Goal: Task Accomplishment & Management: Use online tool/utility

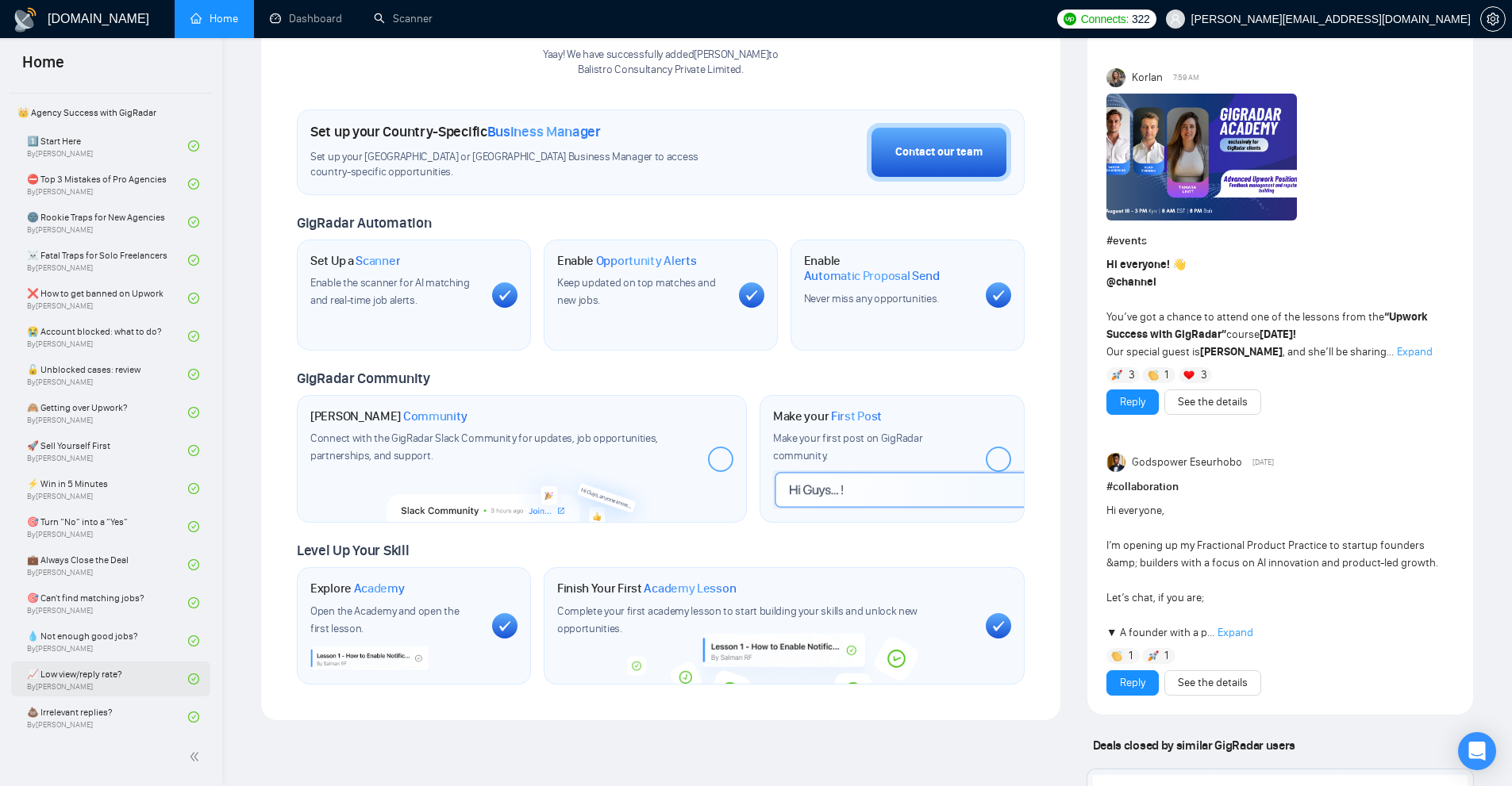
scroll to position [262, 0]
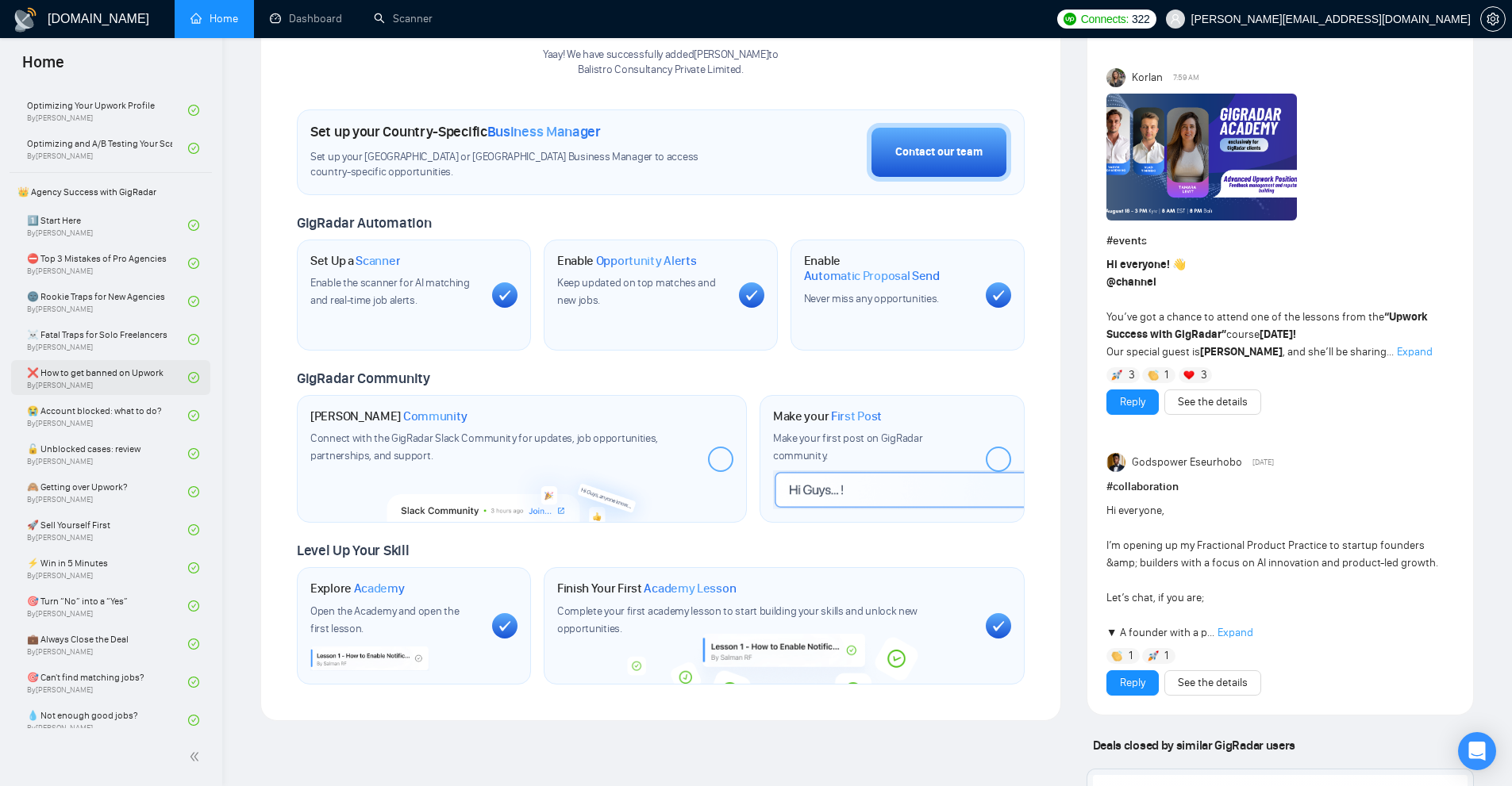
click at [117, 389] on link "❌ How to get banned on Upwork By Vadym Ovcharenko" at bounding box center [108, 377] width 162 height 35
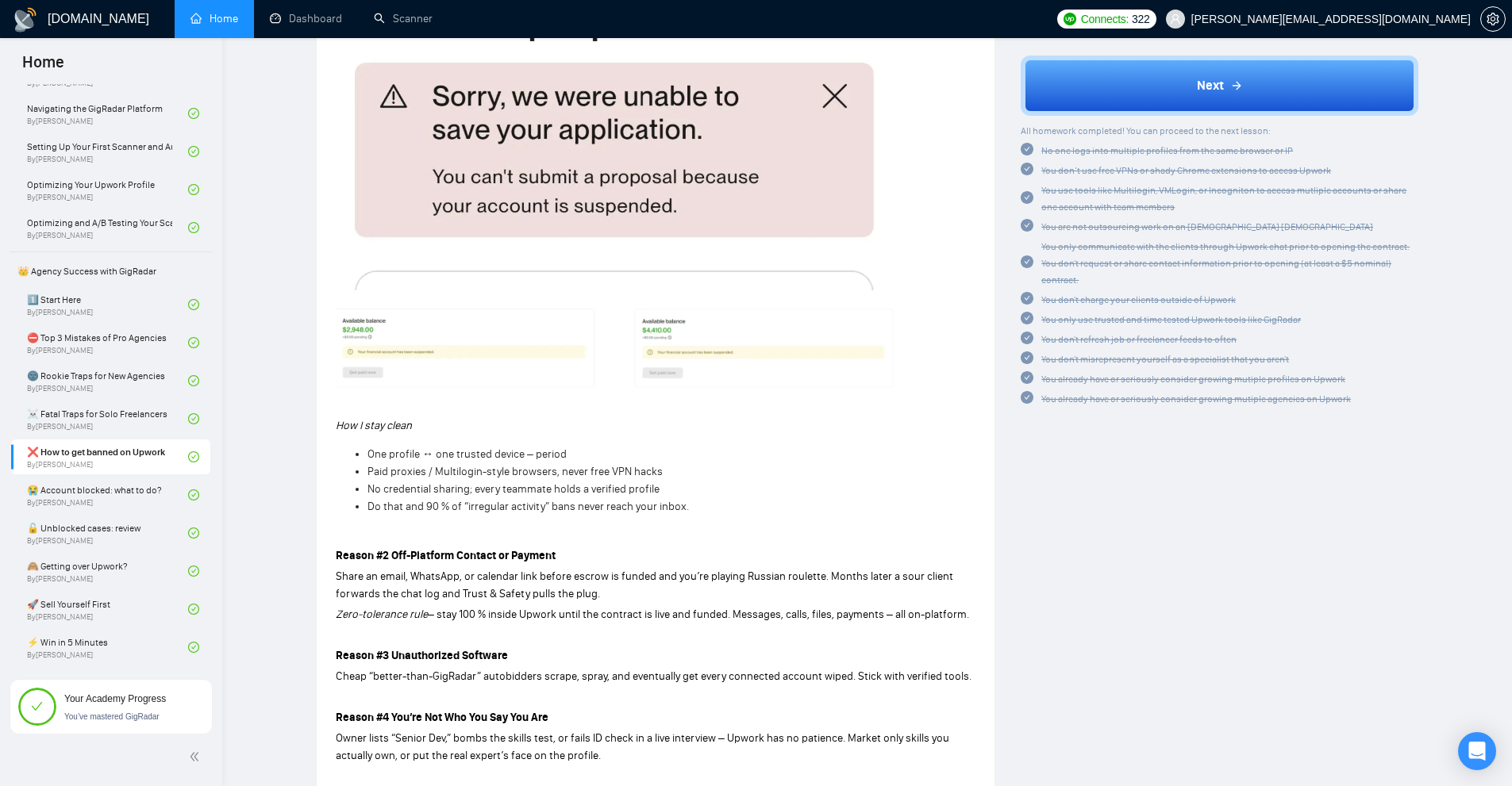
scroll to position [940, 0]
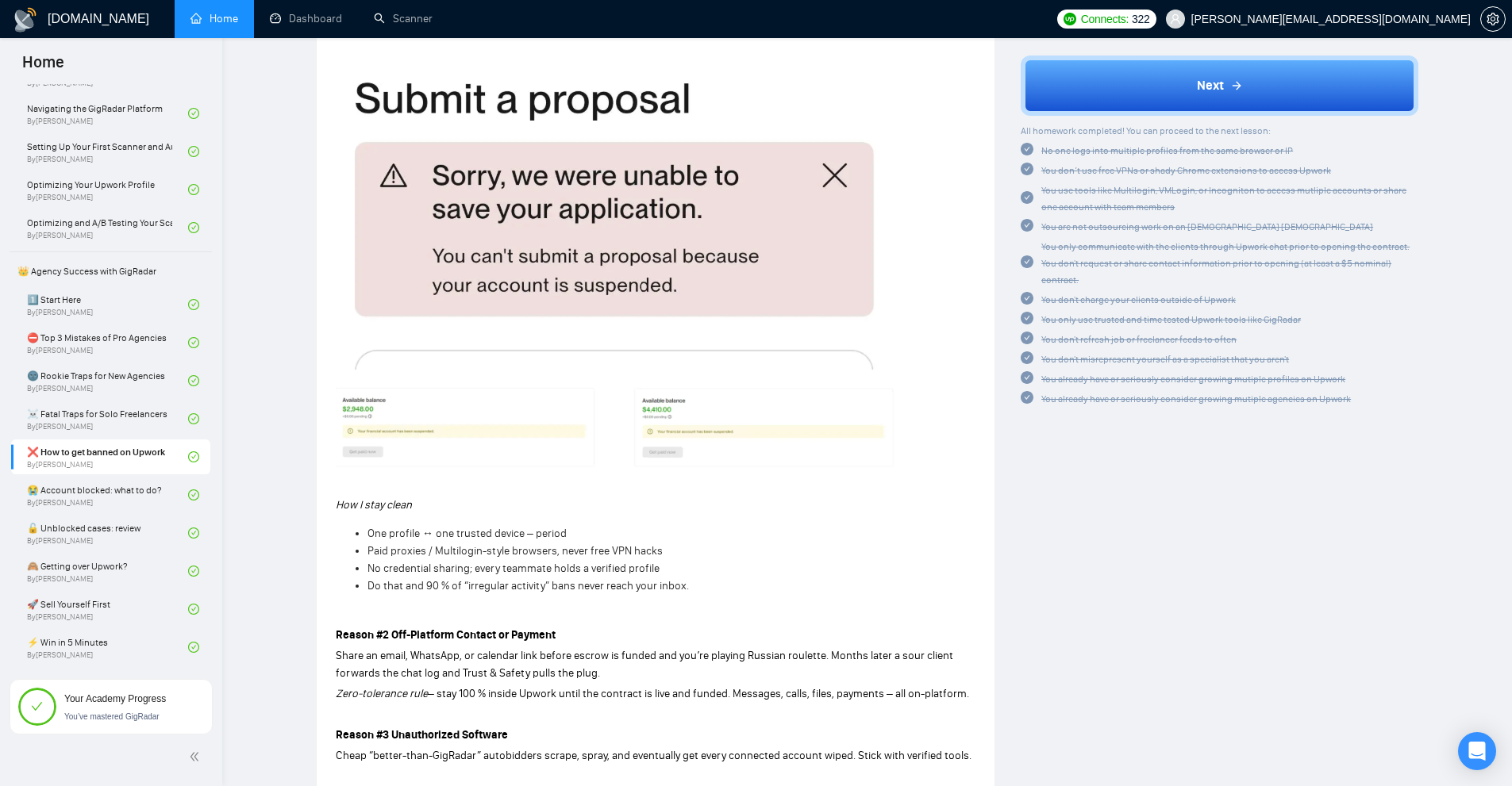
click at [403, 551] on span "Paid proxies / Multilogin-style browsers, never free VPN hacks" at bounding box center [515, 551] width 295 height 13
copy span "Paid proxies / Multilogin-style browsers, never free VPN hacks"
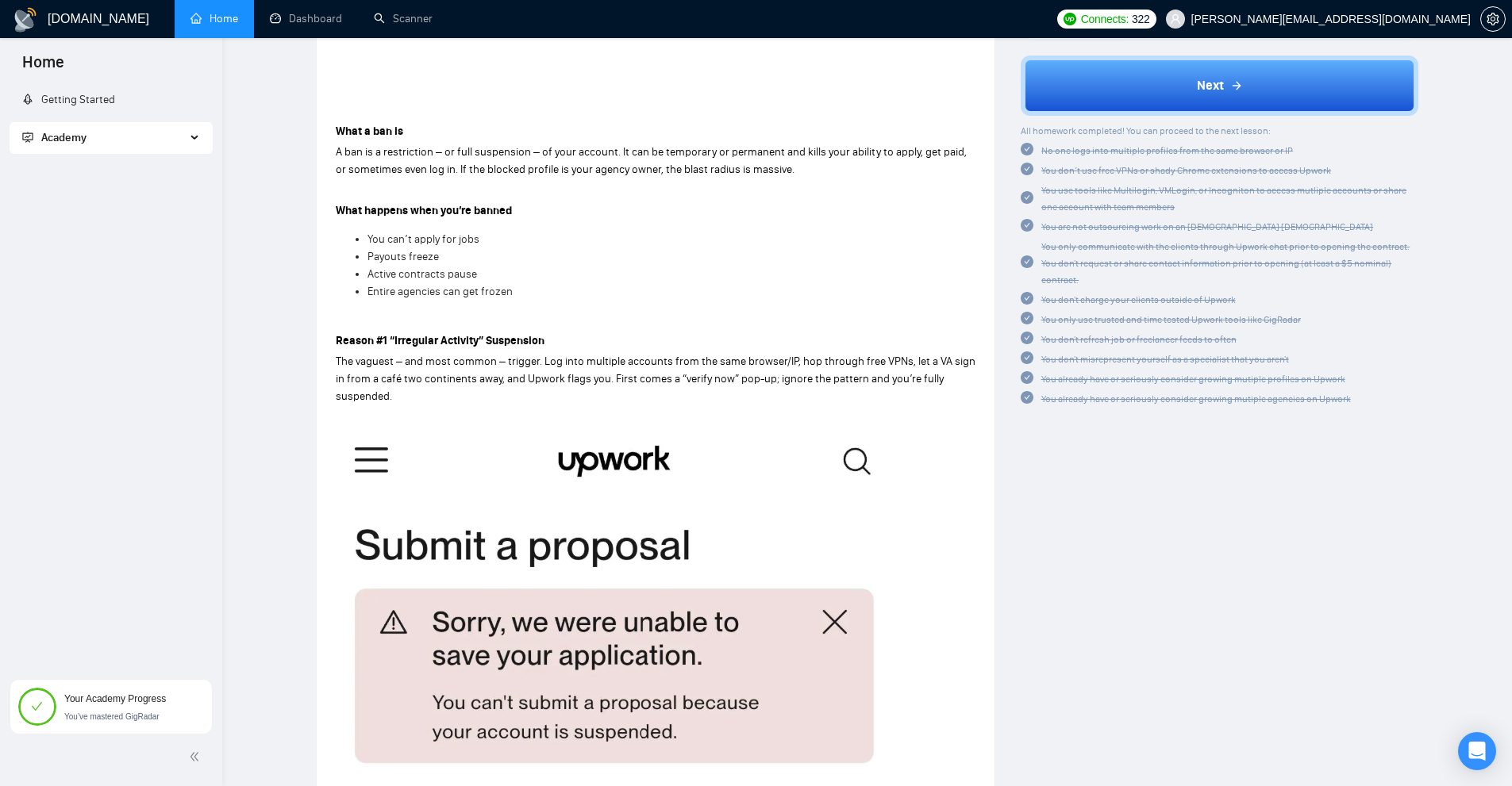
scroll to position [0, 0]
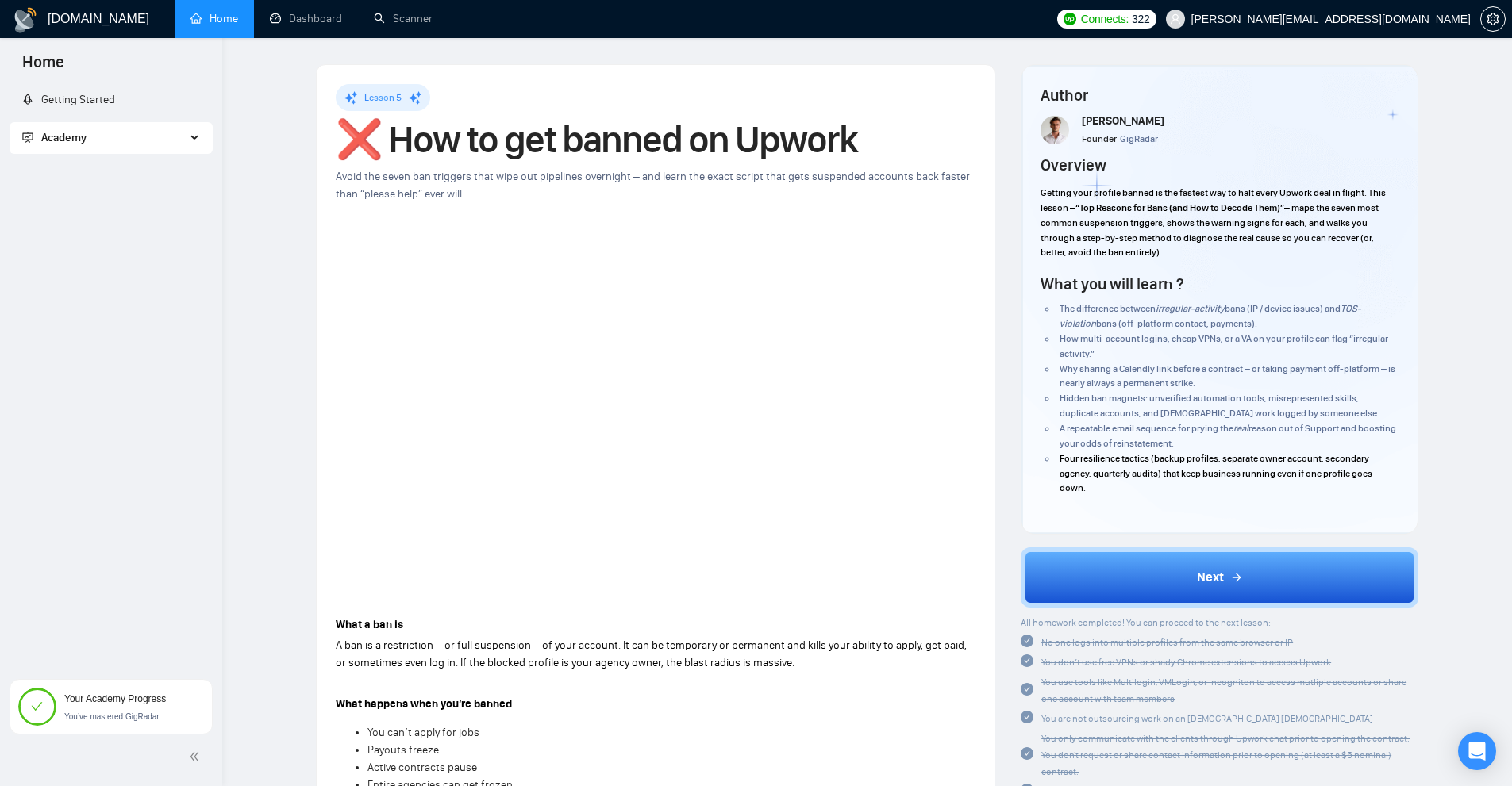
click at [757, 124] on h1 "❌ How to get banned on Upwork" at bounding box center [655, 139] width 640 height 35
click at [203, 140] on div "Academy" at bounding box center [111, 138] width 203 height 32
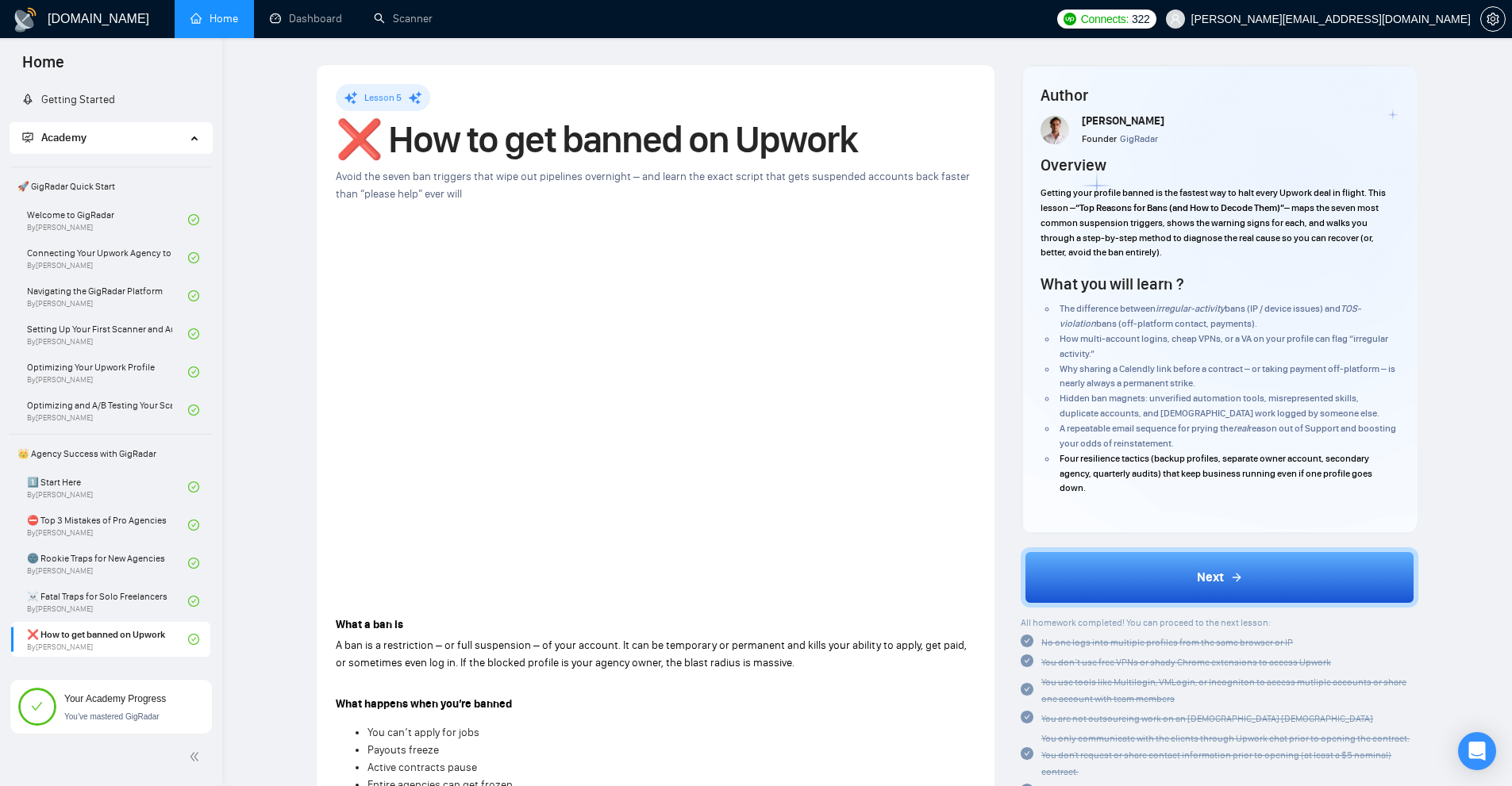
scroll to position [566, 0]
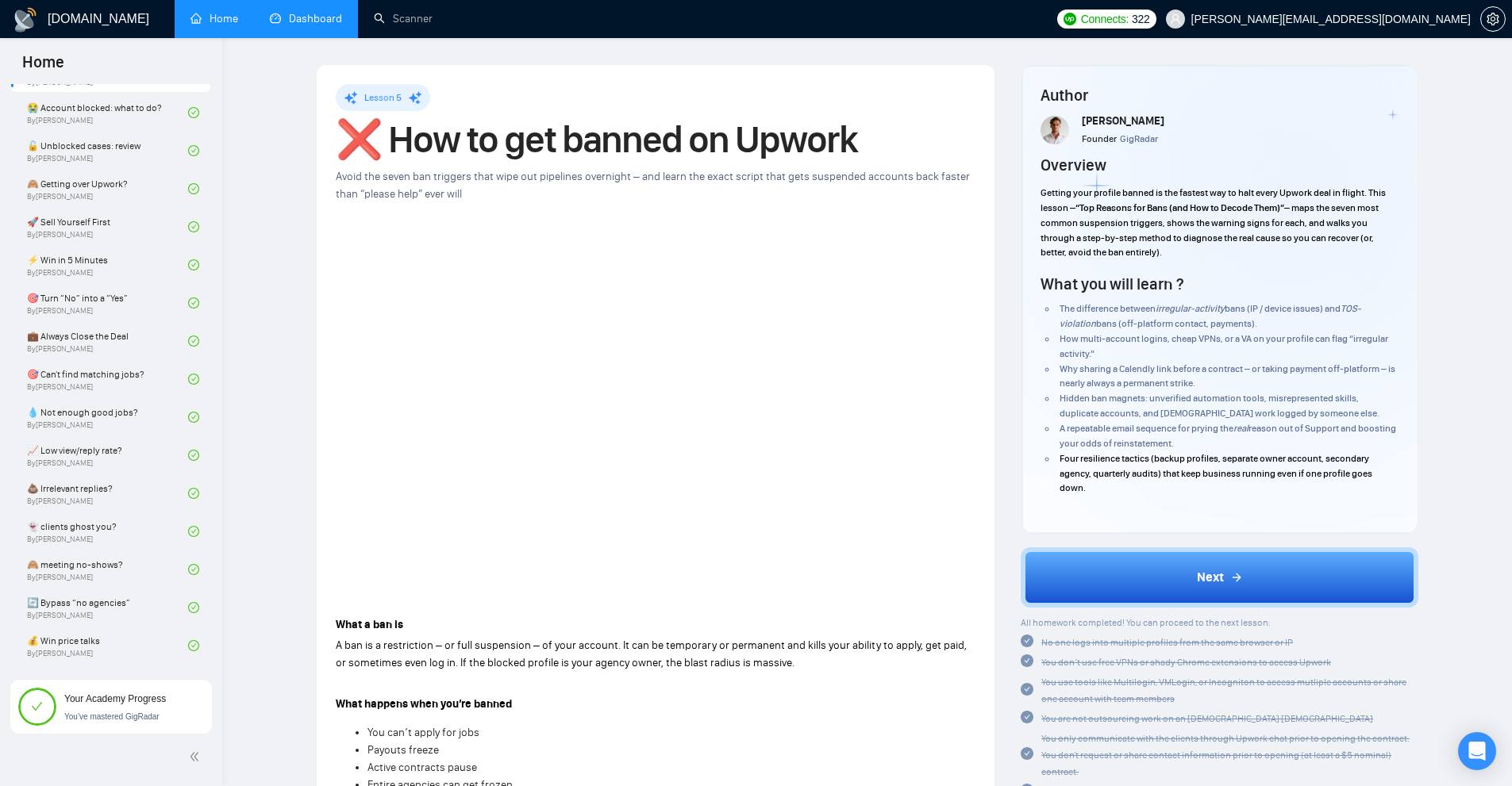
click at [301, 14] on link "Dashboard" at bounding box center [306, 19] width 72 height 13
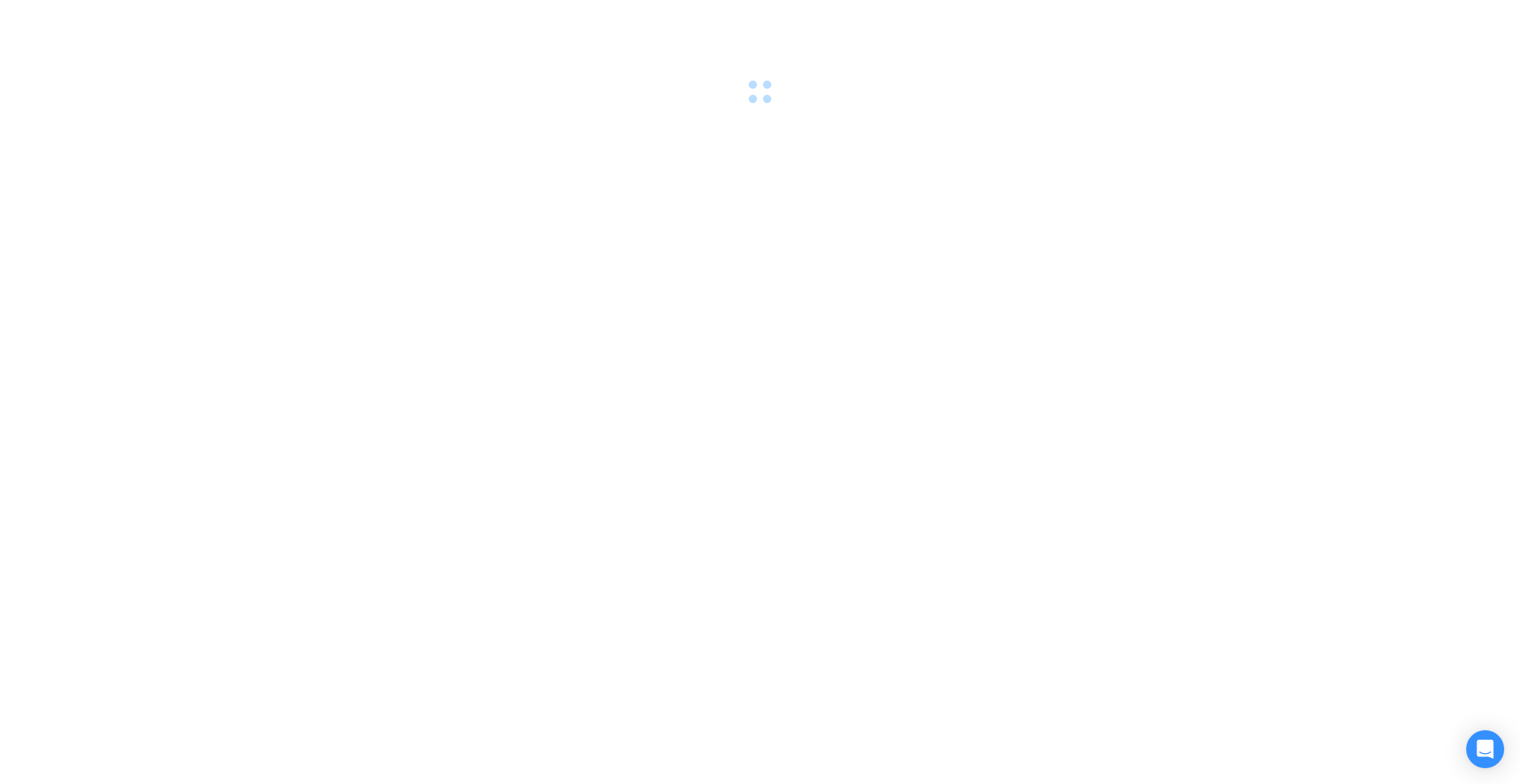
drag, startPoint x: 780, startPoint y: 102, endPoint x: 715, endPoint y: 130, distance: 70.8
click at [715, 130] on div at bounding box center [760, 392] width 1520 height 784
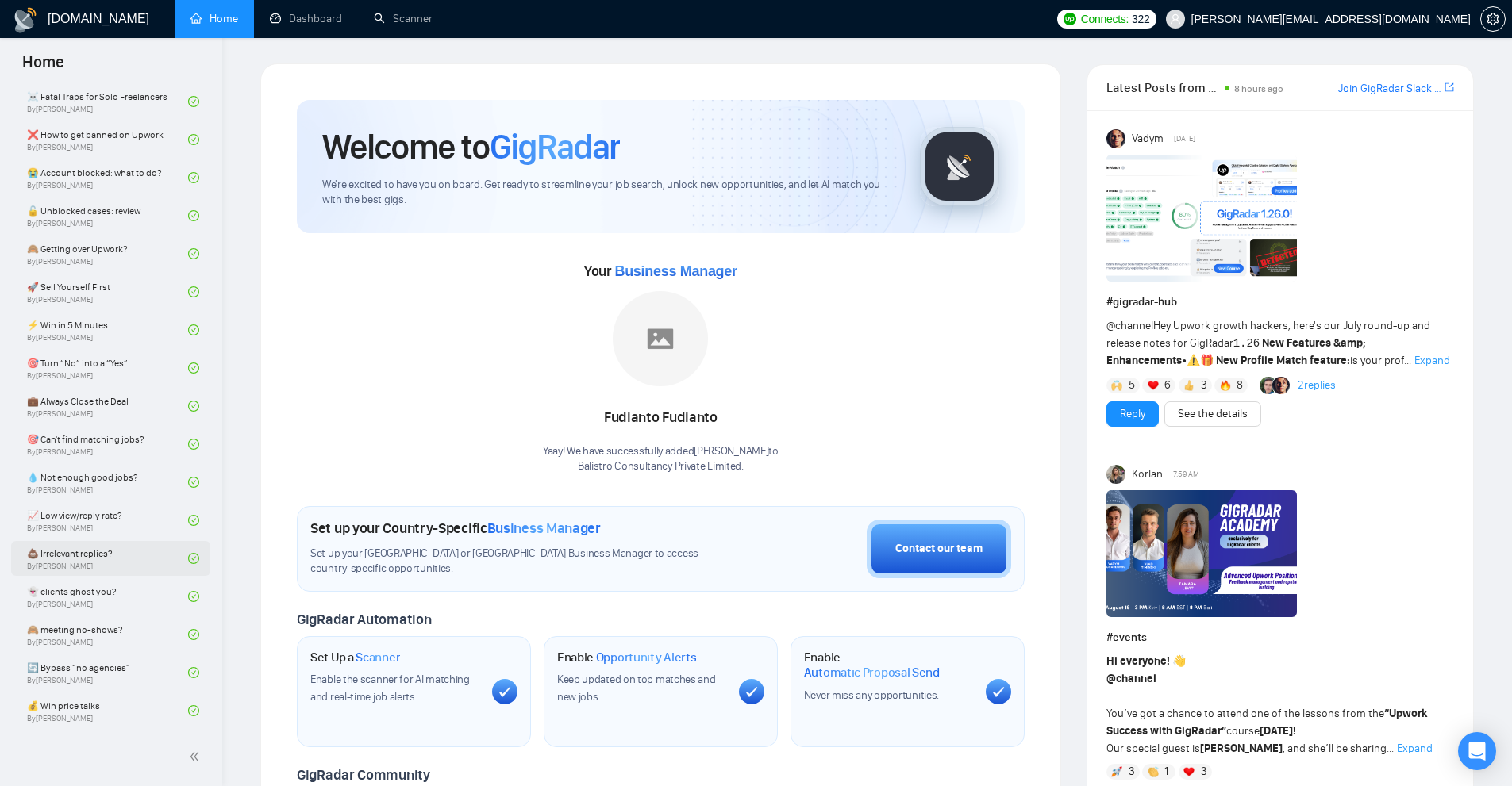
scroll to position [159, 0]
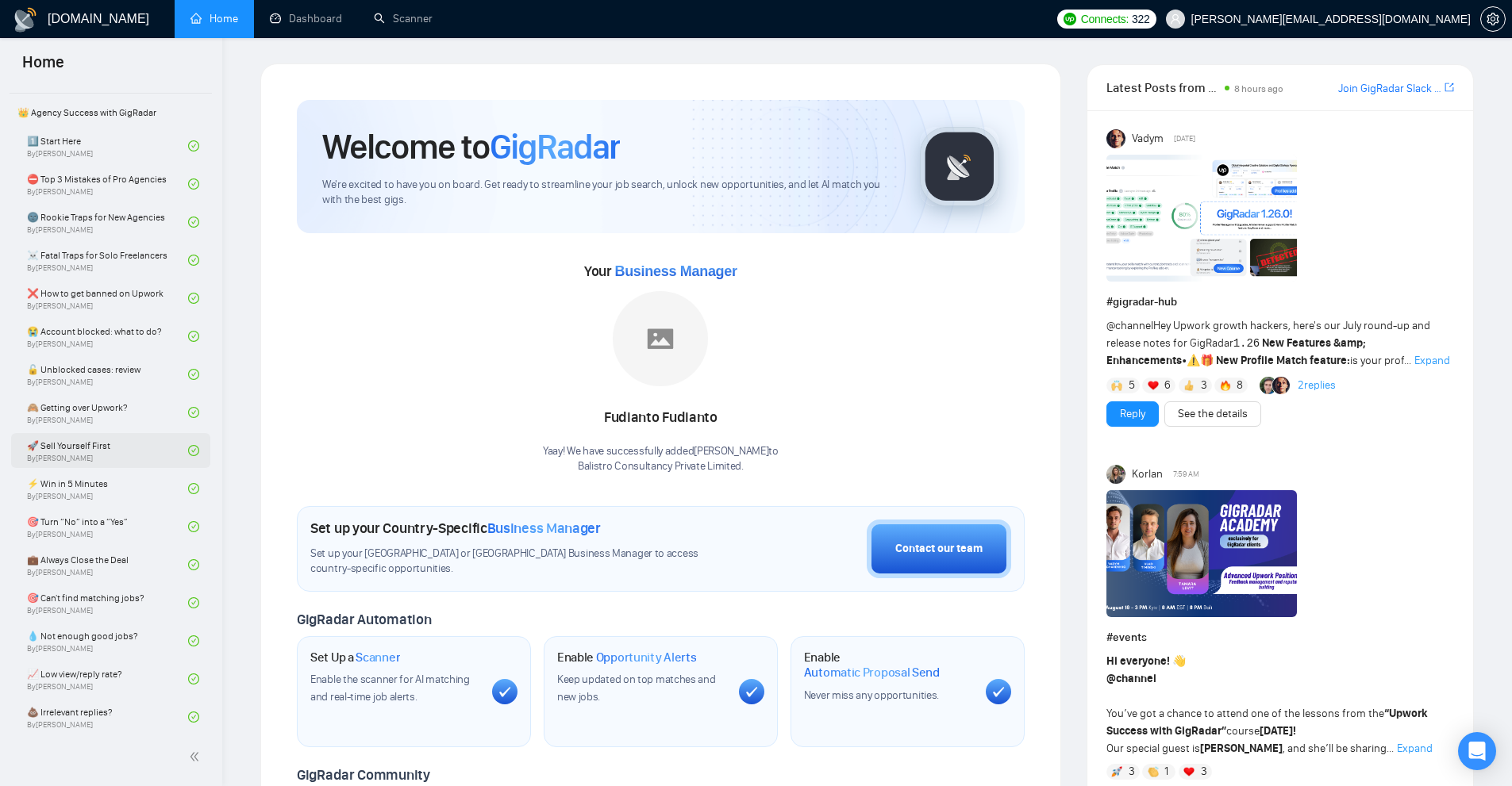
scroll to position [182, 0]
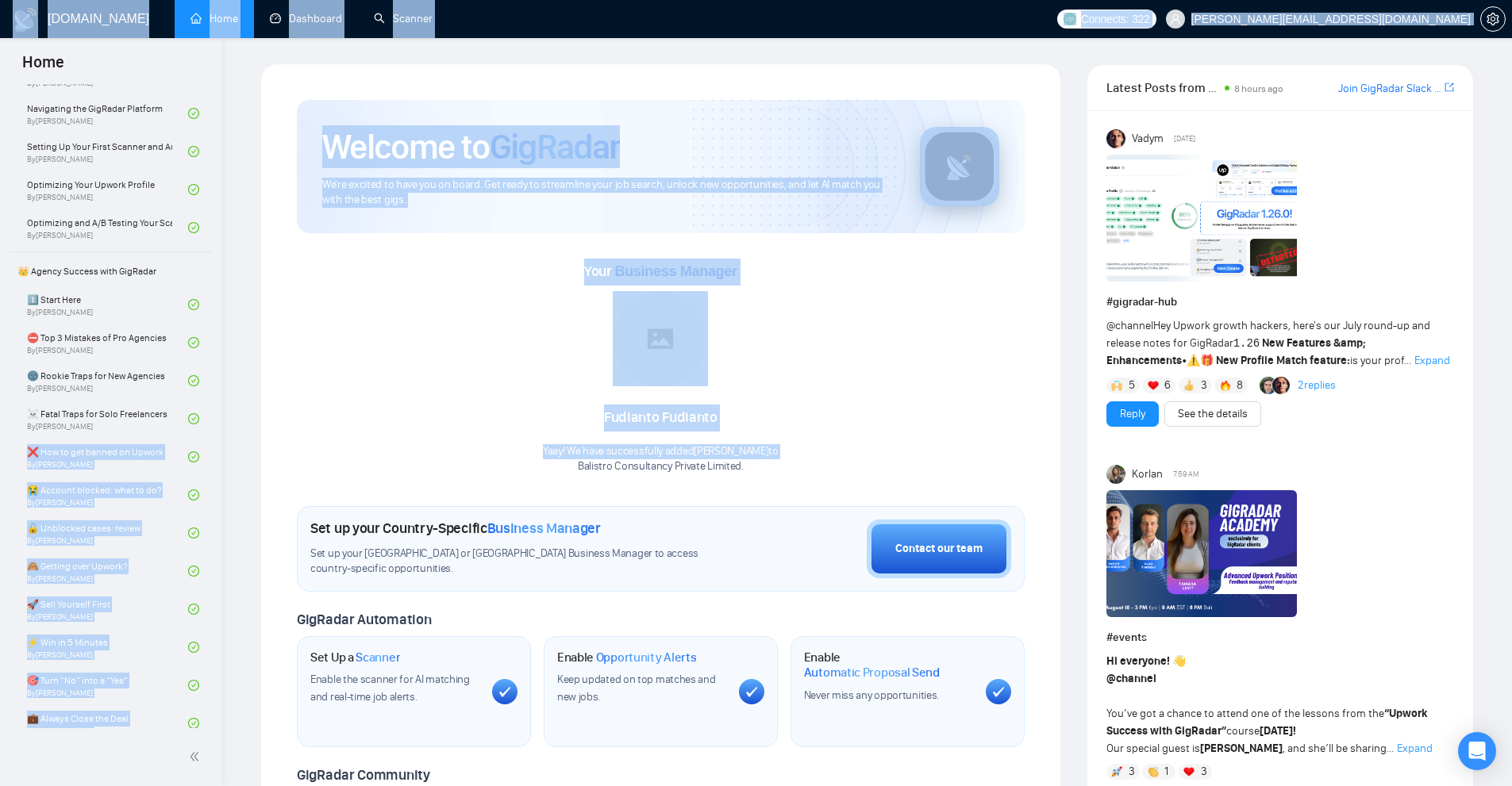
drag, startPoint x: 13, startPoint y: 446, endPoint x: 327, endPoint y: 469, distance: 314.8
click at [311, 453] on div "Your Business Manager Fudianto Fudianto Yaay! We have successfully added Fudian…" at bounding box center [661, 367] width 728 height 215
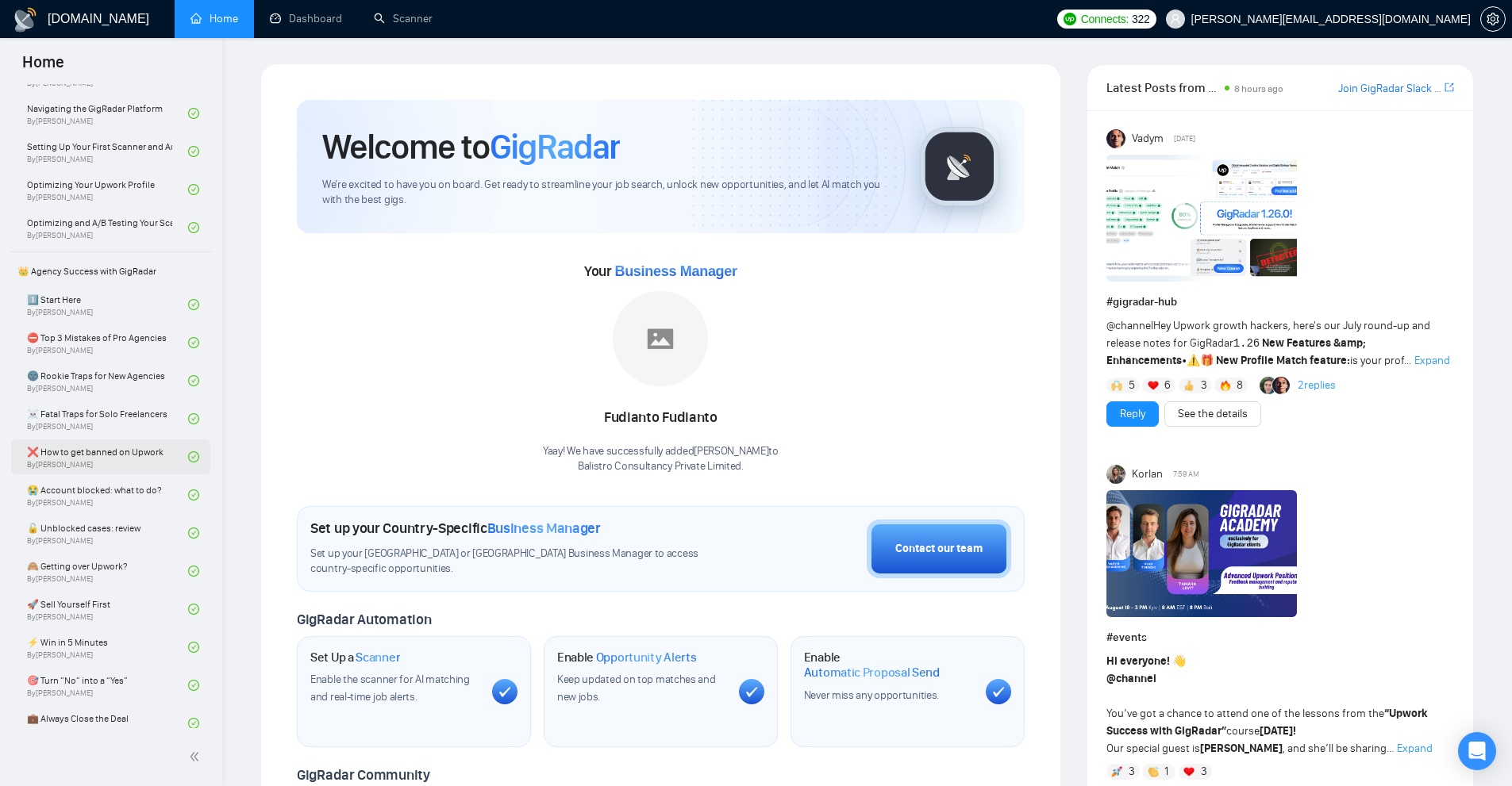
drag, startPoint x: 12, startPoint y: 451, endPoint x: 152, endPoint y: 451, distance: 140.0
click at [152, 451] on ul "Getting Started Academy 🚀 GigRadar Quick Start Welcome to GigRadar By Vlad Timi…" at bounding box center [111, 473] width 222 height 1144
click at [156, 452] on link "❌ How to get banned on Upwork By Vadym Ovcharenko" at bounding box center [108, 456] width 162 height 35
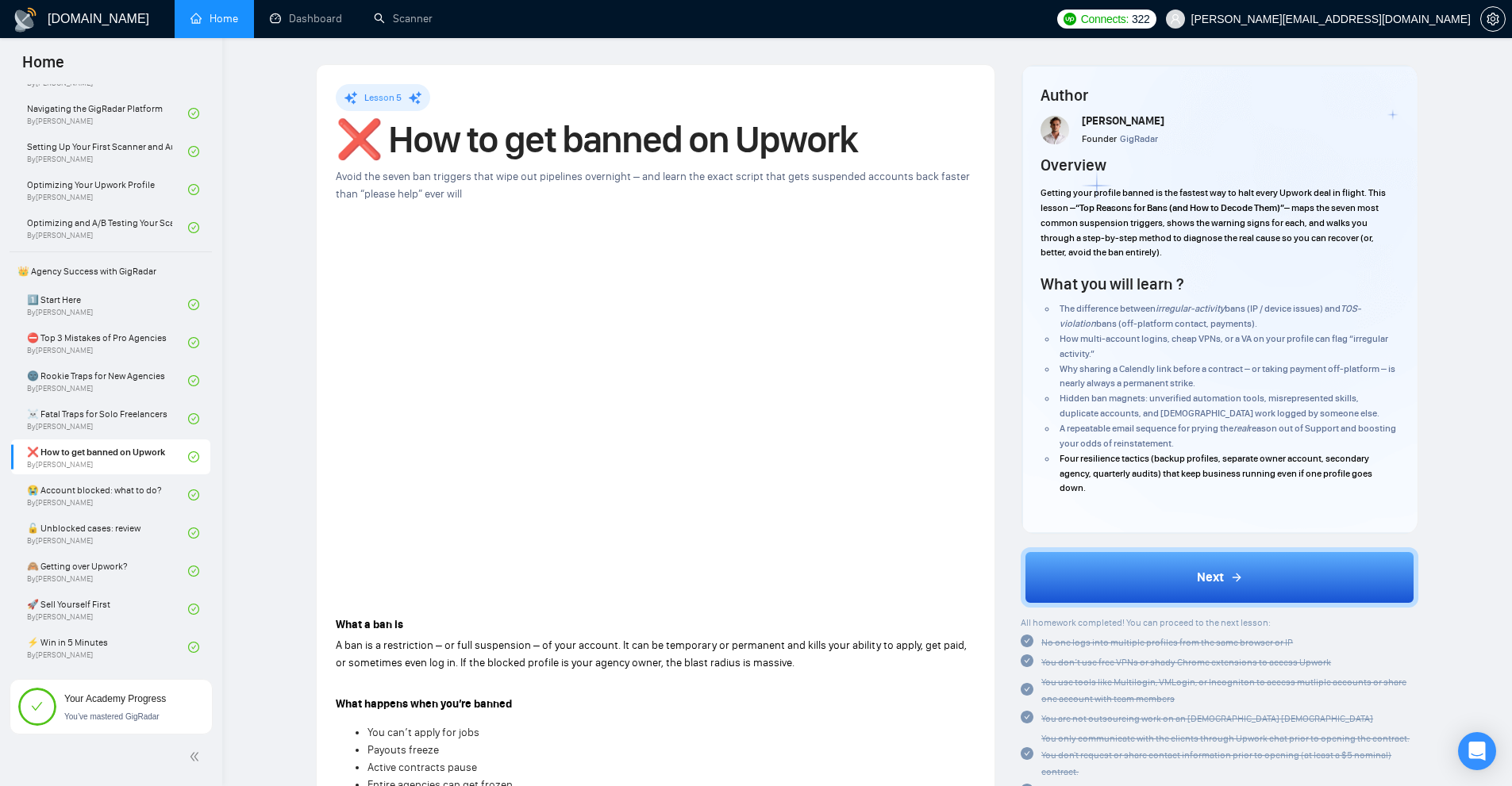
click at [590, 128] on h1 "❌ How to get banned on Upwork" at bounding box center [655, 139] width 640 height 35
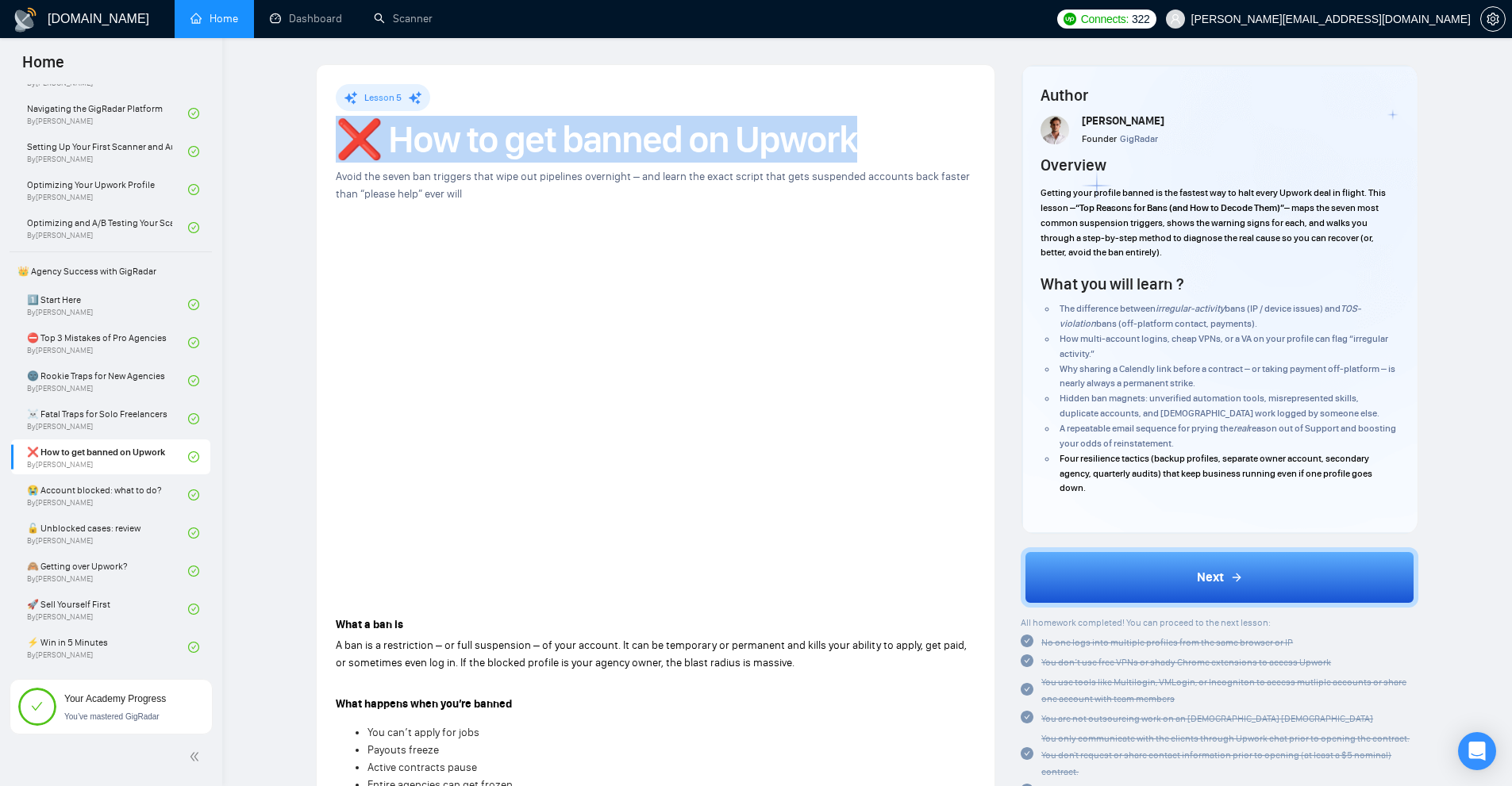
click at [590, 128] on h1 "❌ How to get banned on Upwork" at bounding box center [655, 139] width 640 height 35
copy h1 "❌ How to get banned on Upwork"
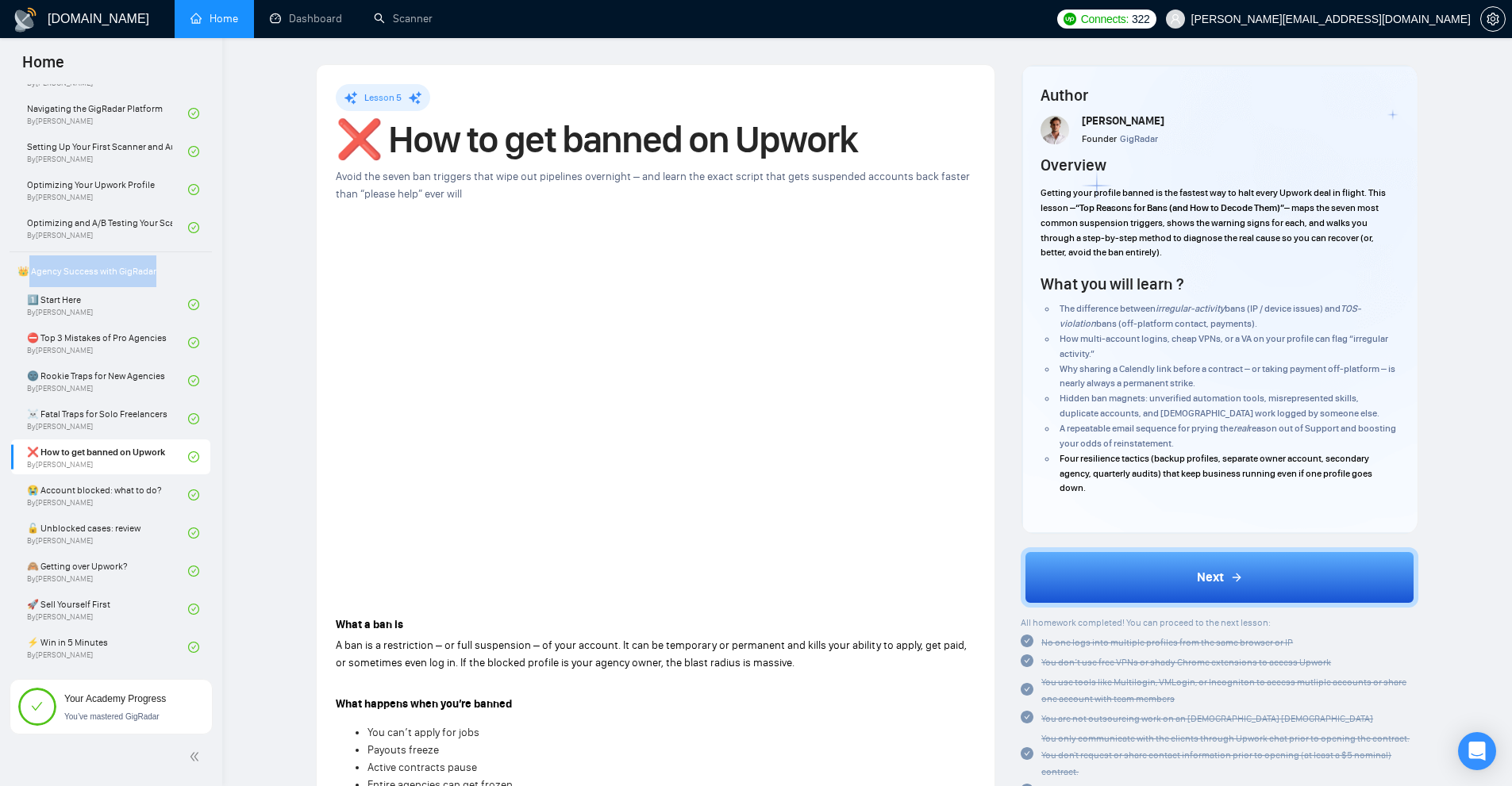
drag, startPoint x: 167, startPoint y: 264, endPoint x: 31, endPoint y: 266, distance: 136.0
click at [31, 266] on span "👑 Agency Success with GigRadar" at bounding box center [111, 271] width 199 height 32
copy span "Agency Success with GigRadar"
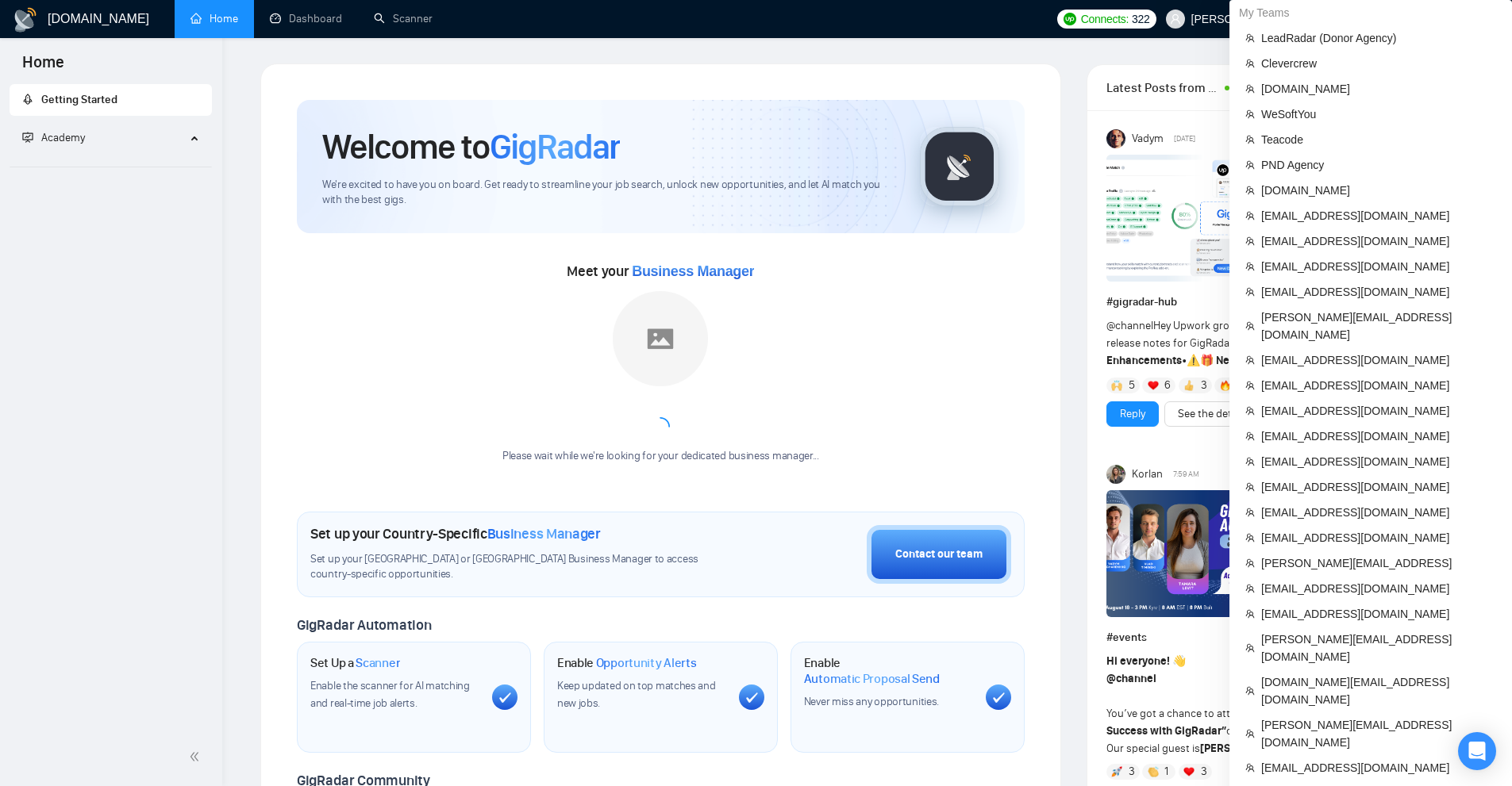
click at [1452, 19] on span "[PERSON_NAME][EMAIL_ADDRESS][DOMAIN_NAME]" at bounding box center [1332, 19] width 280 height 0
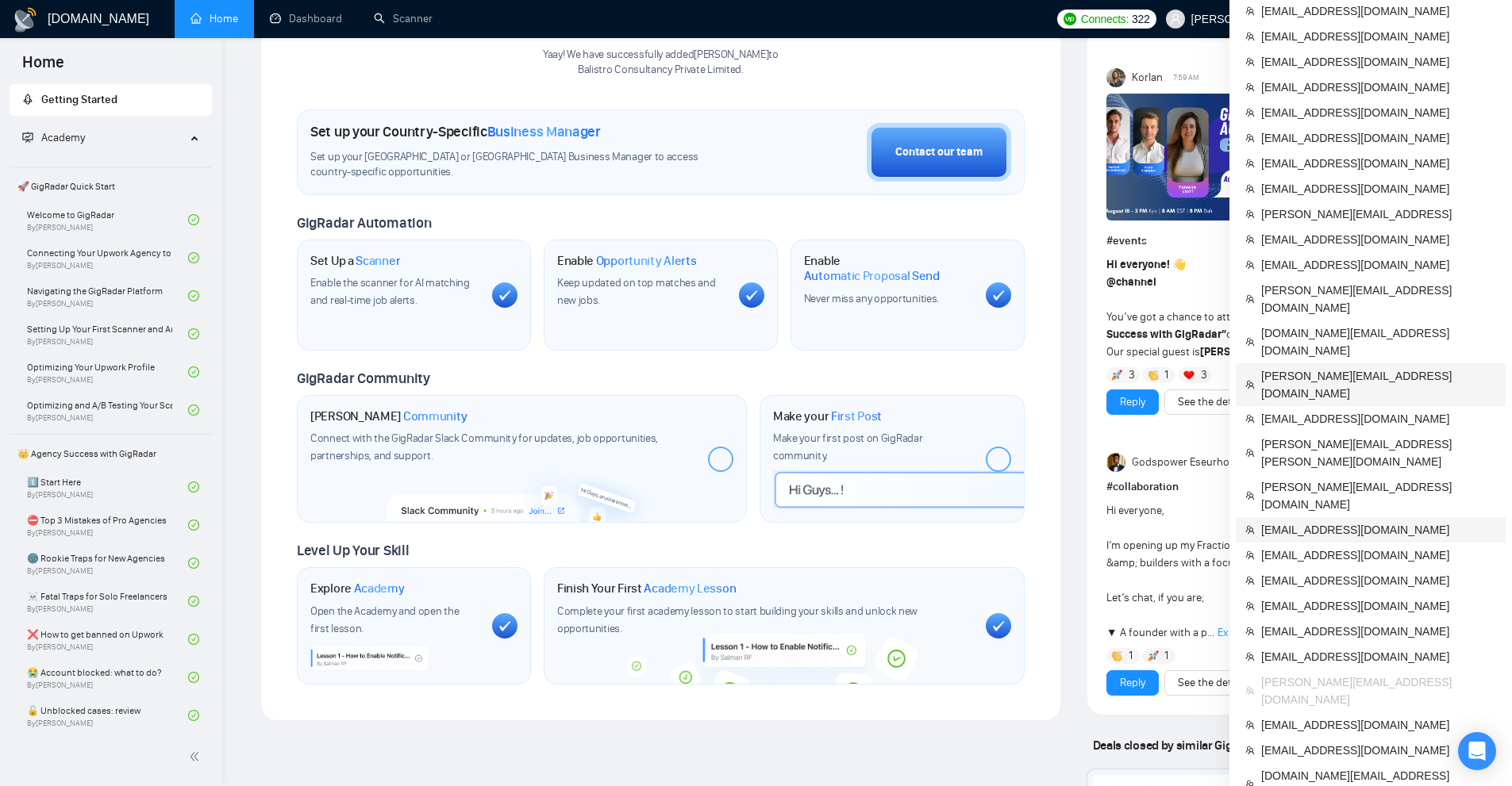
scroll to position [714, 0]
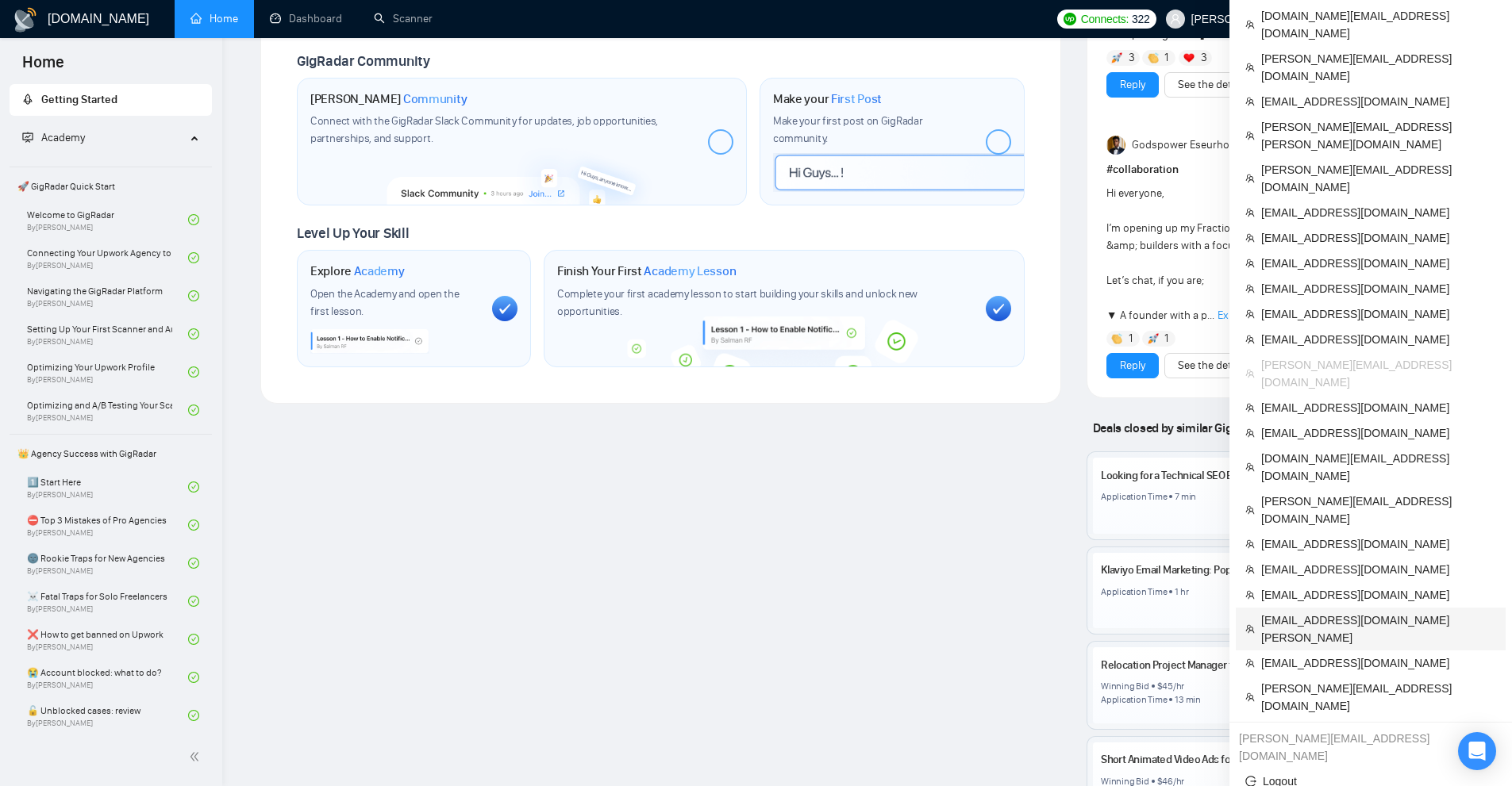
click at [1335, 612] on span "[EMAIL_ADDRESS][DOMAIN_NAME][PERSON_NAME]" at bounding box center [1379, 629] width 235 height 35
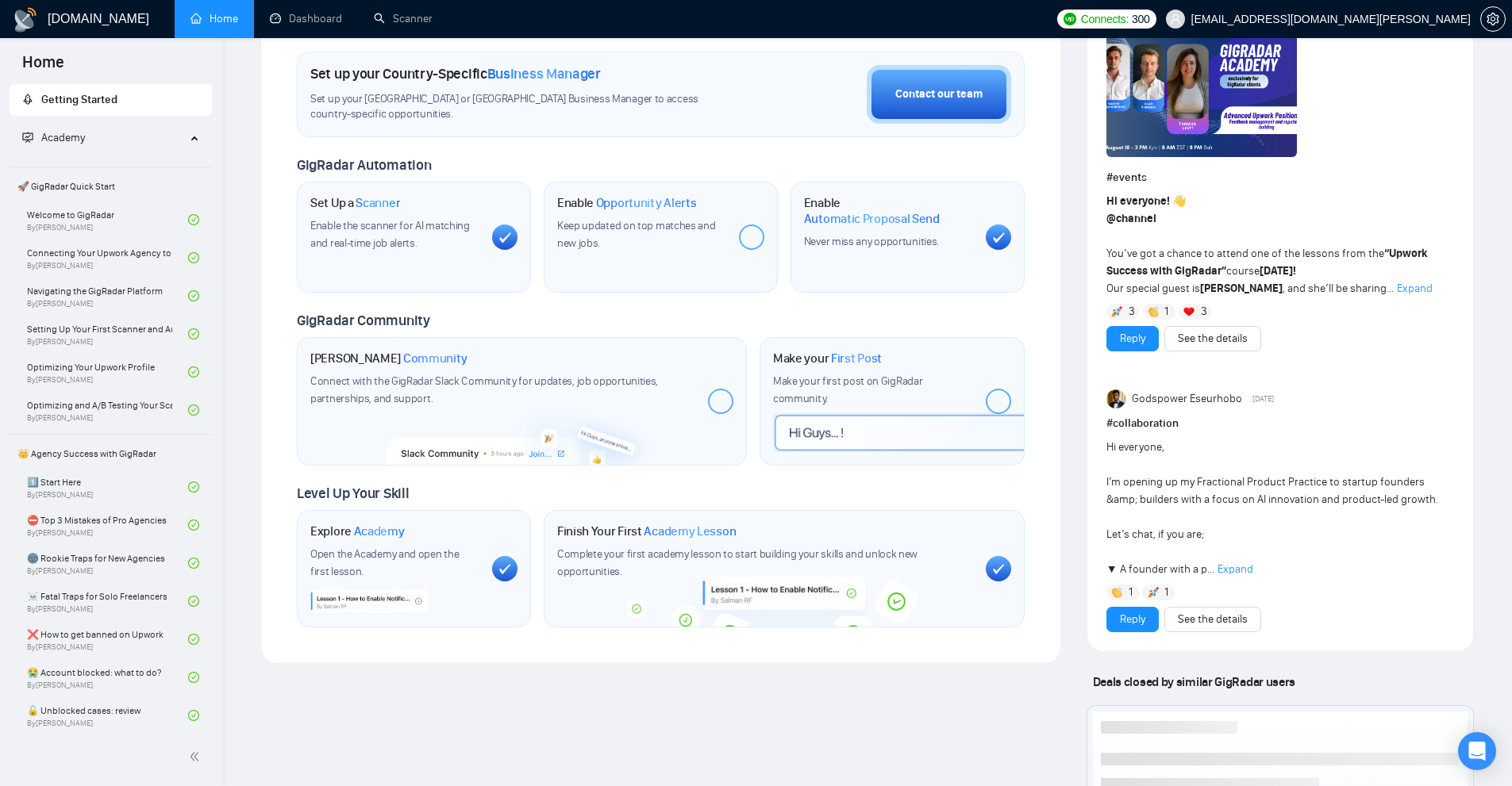
scroll to position [469, 0]
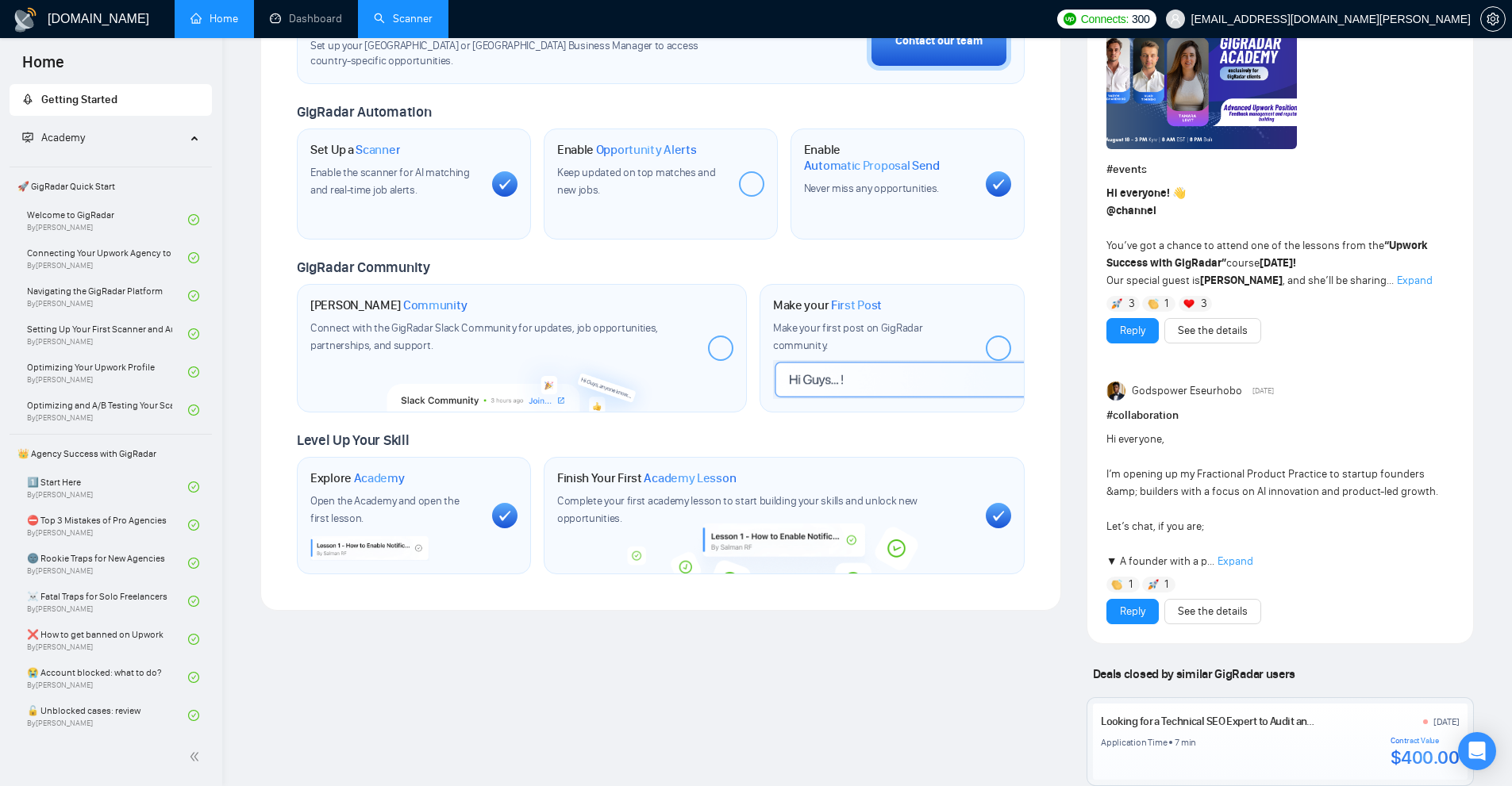
click at [410, 26] on link "Scanner" at bounding box center [404, 19] width 59 height 13
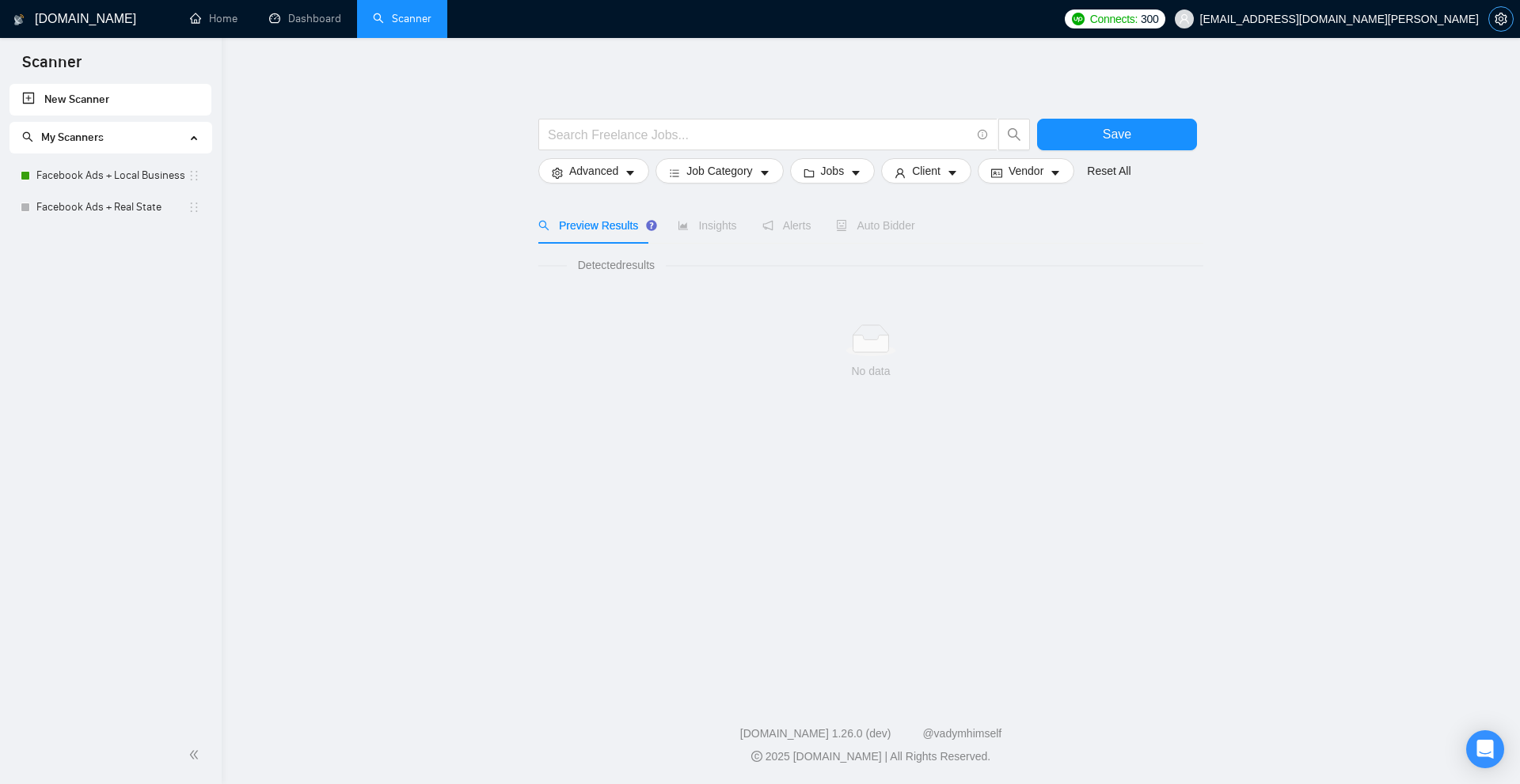
click at [1501, 23] on icon "setting" at bounding box center [1500, 18] width 12 height 12
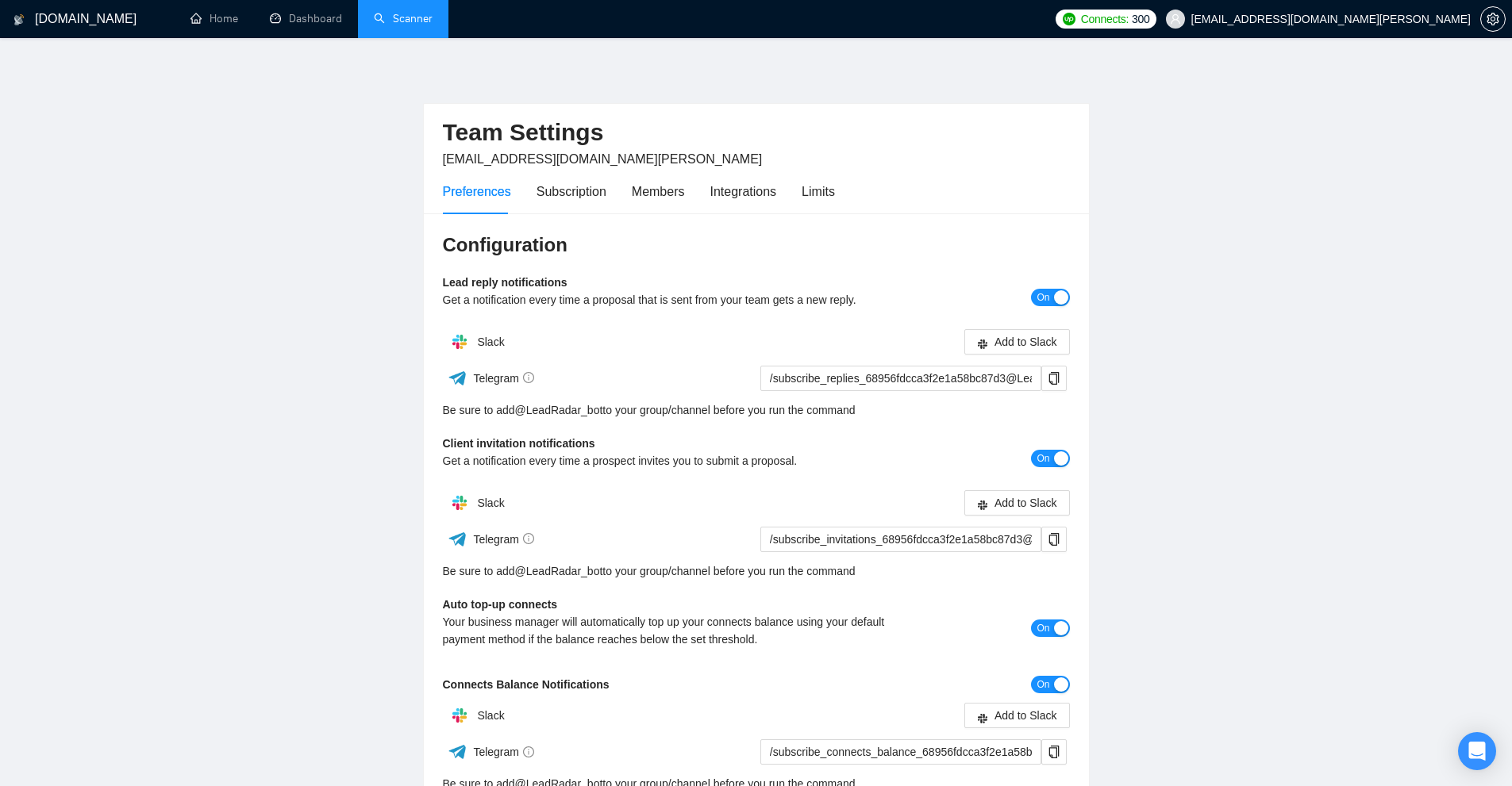
click at [503, 155] on span "[EMAIL_ADDRESS][DOMAIN_NAME][PERSON_NAME]" at bounding box center [603, 159] width 320 height 13
copy span "[EMAIL_ADDRESS][DOMAIN_NAME][PERSON_NAME]"
click at [309, 26] on link "Dashboard" at bounding box center [306, 19] width 72 height 13
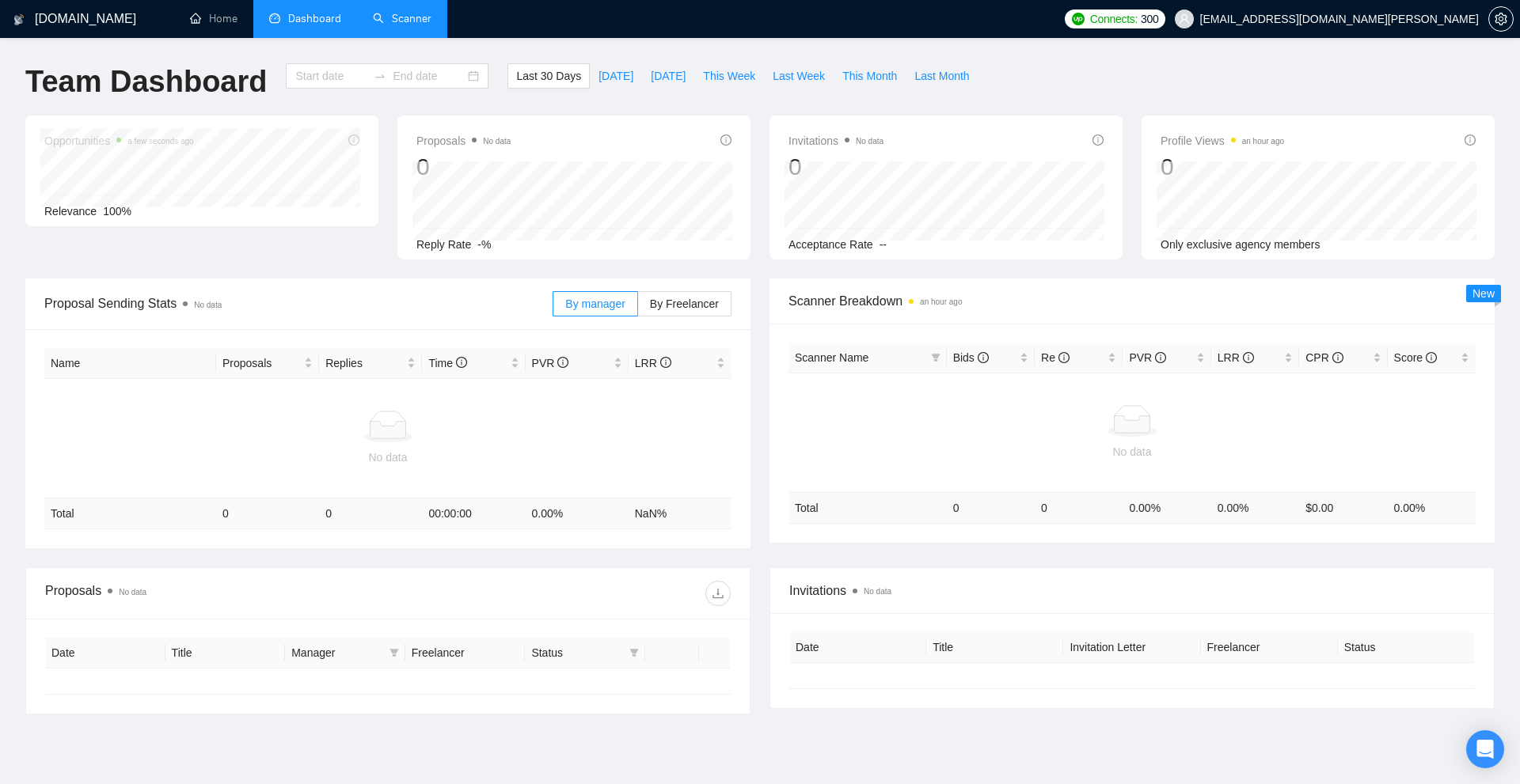
type input "2025-07-19"
type input "2025-08-18"
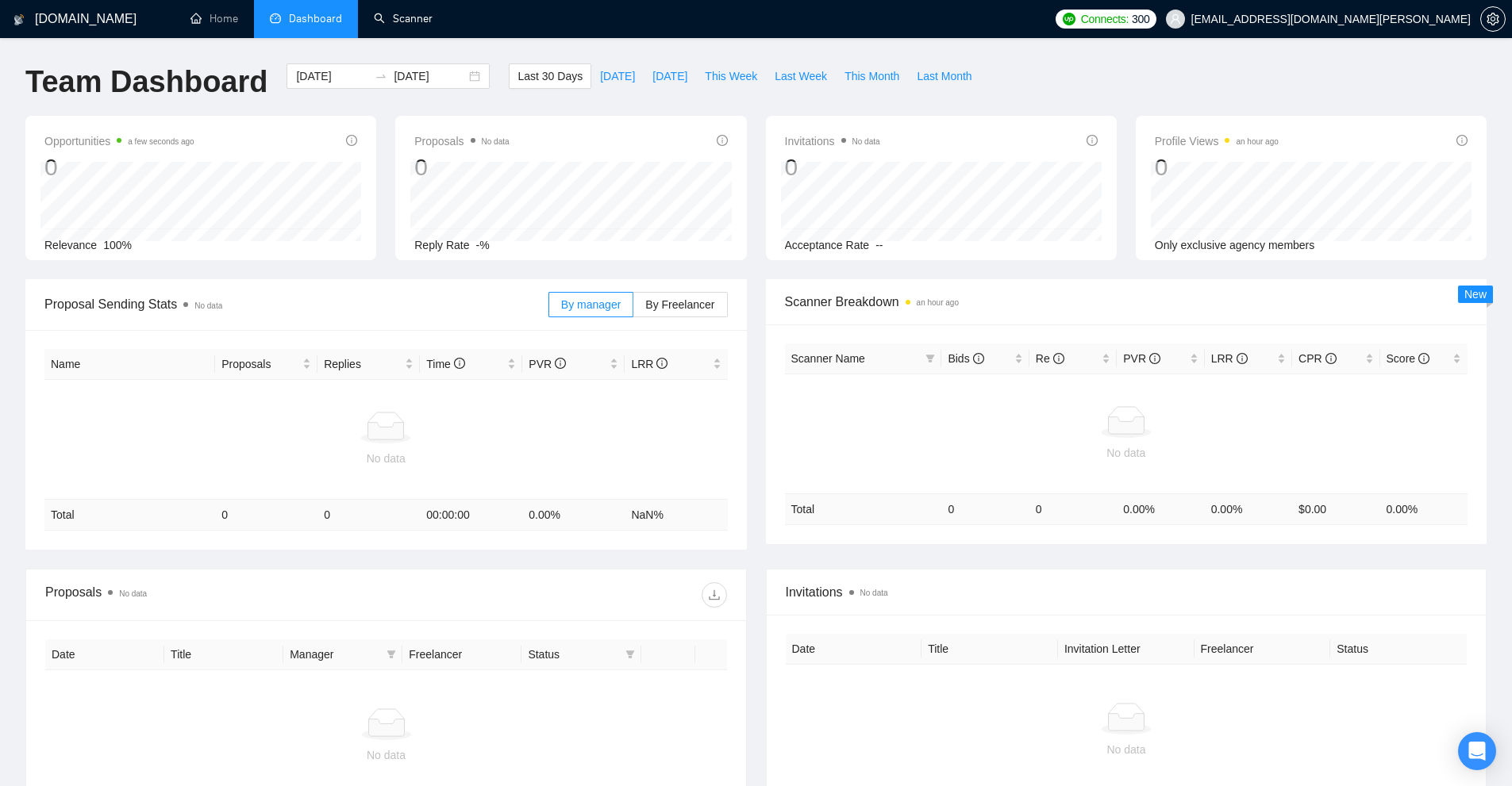
drag, startPoint x: 394, startPoint y: 20, endPoint x: 283, endPoint y: 152, distance: 172.5
click at [394, 20] on link "Scanner" at bounding box center [404, 19] width 59 height 13
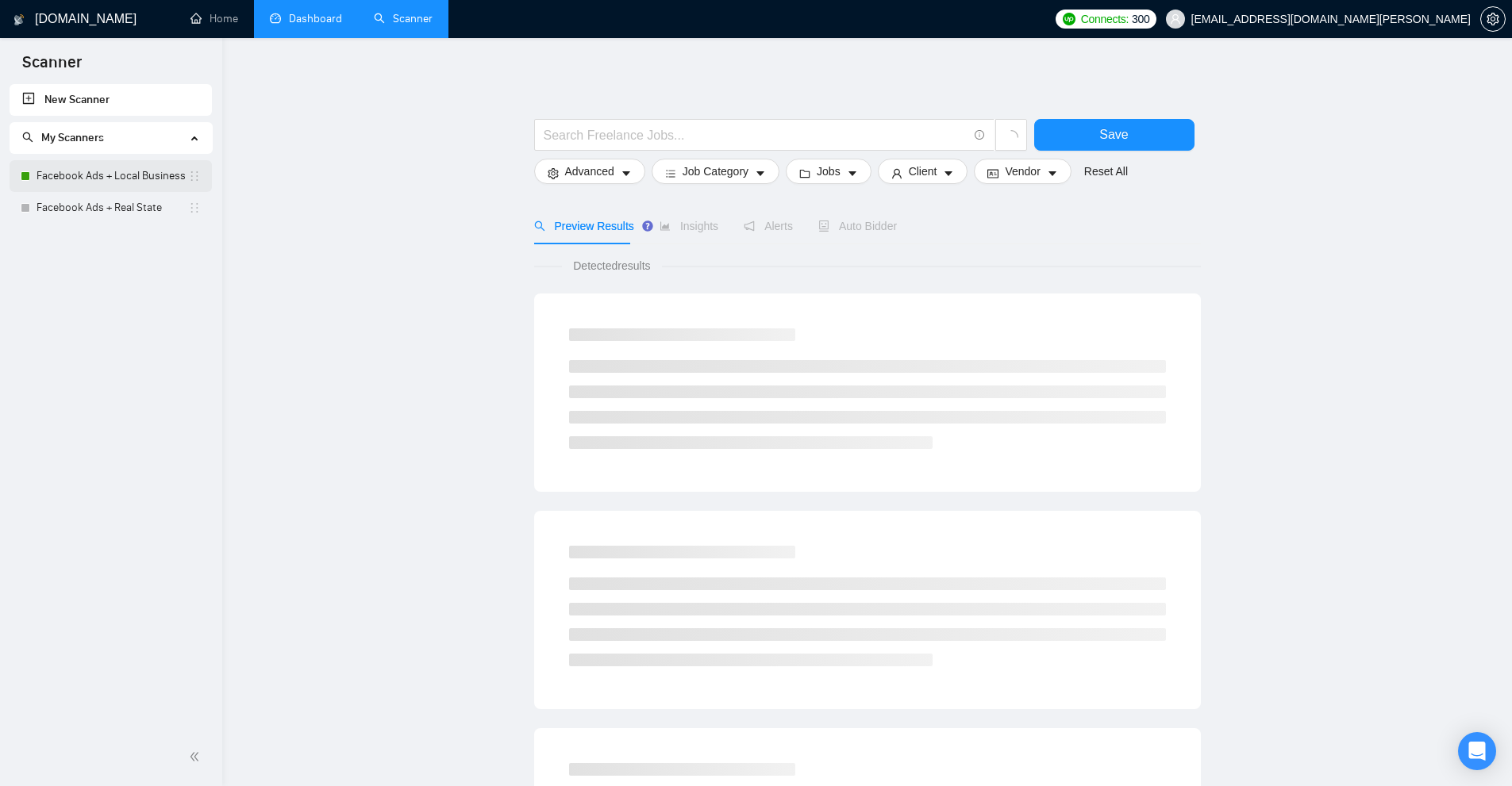
click at [93, 178] on link "Facebook Ads + Local Business" at bounding box center [112, 177] width 151 height 32
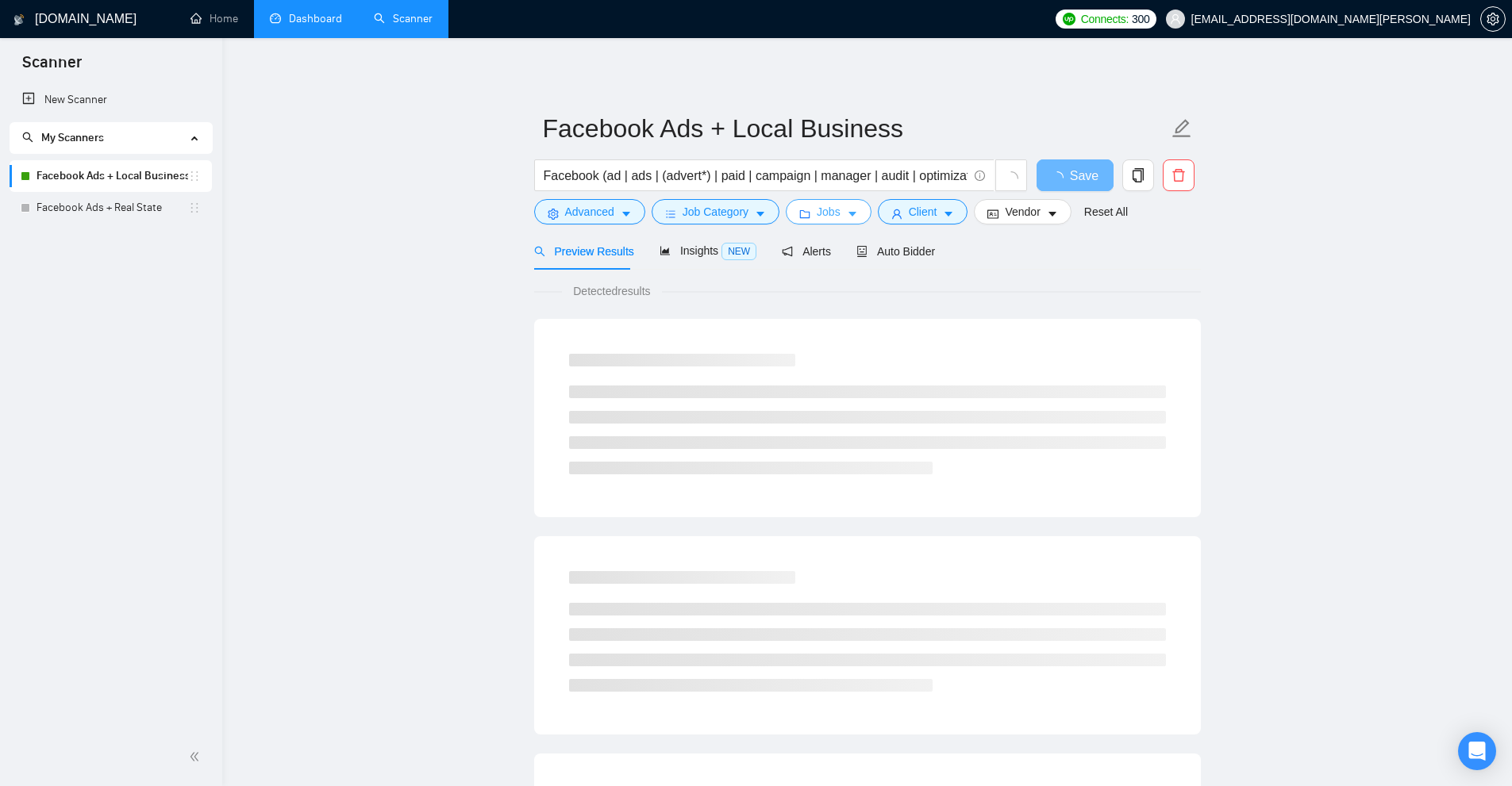
click at [816, 207] on span "Jobs" at bounding box center [828, 212] width 24 height 17
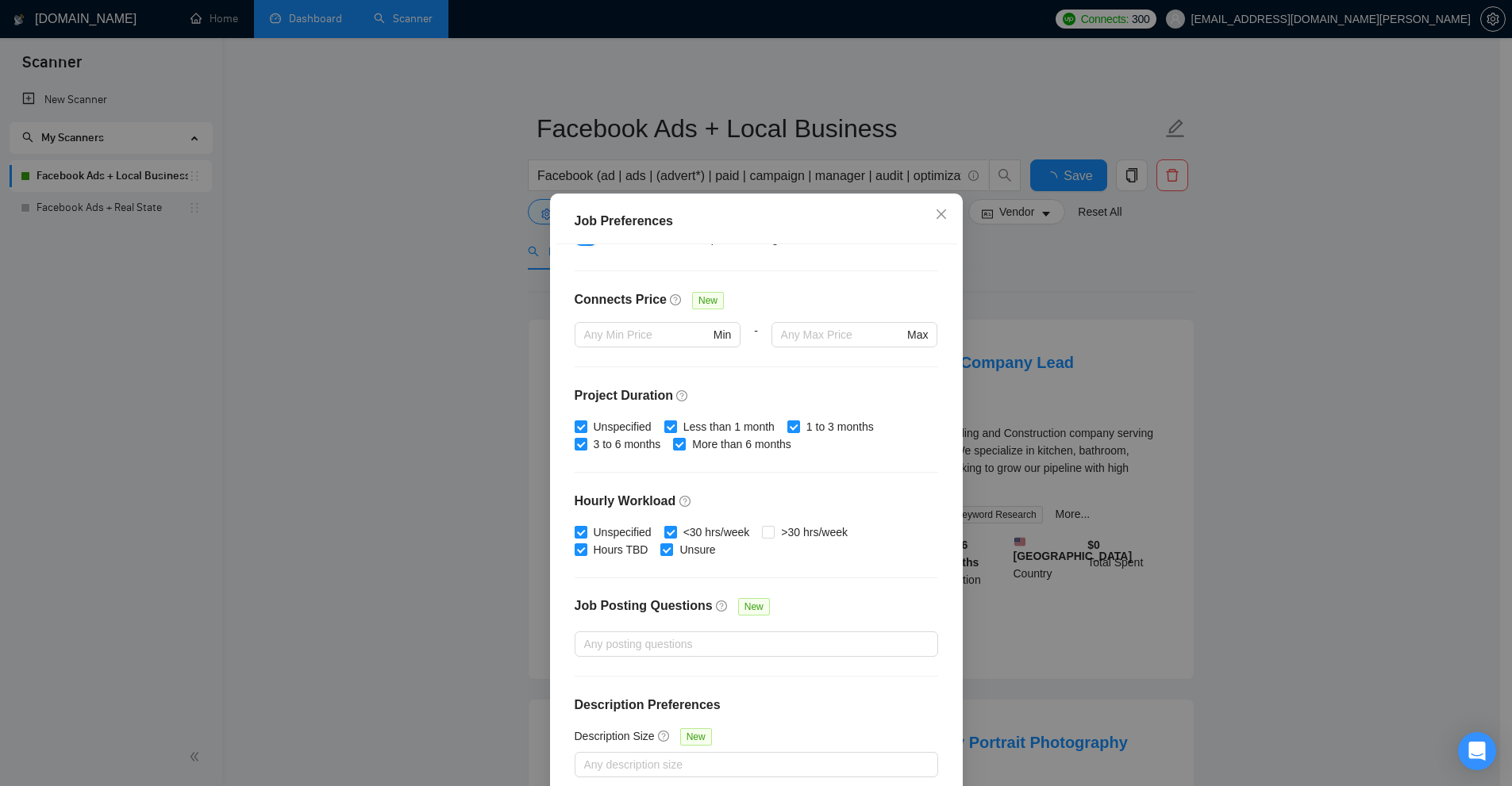
scroll to position [78, 0]
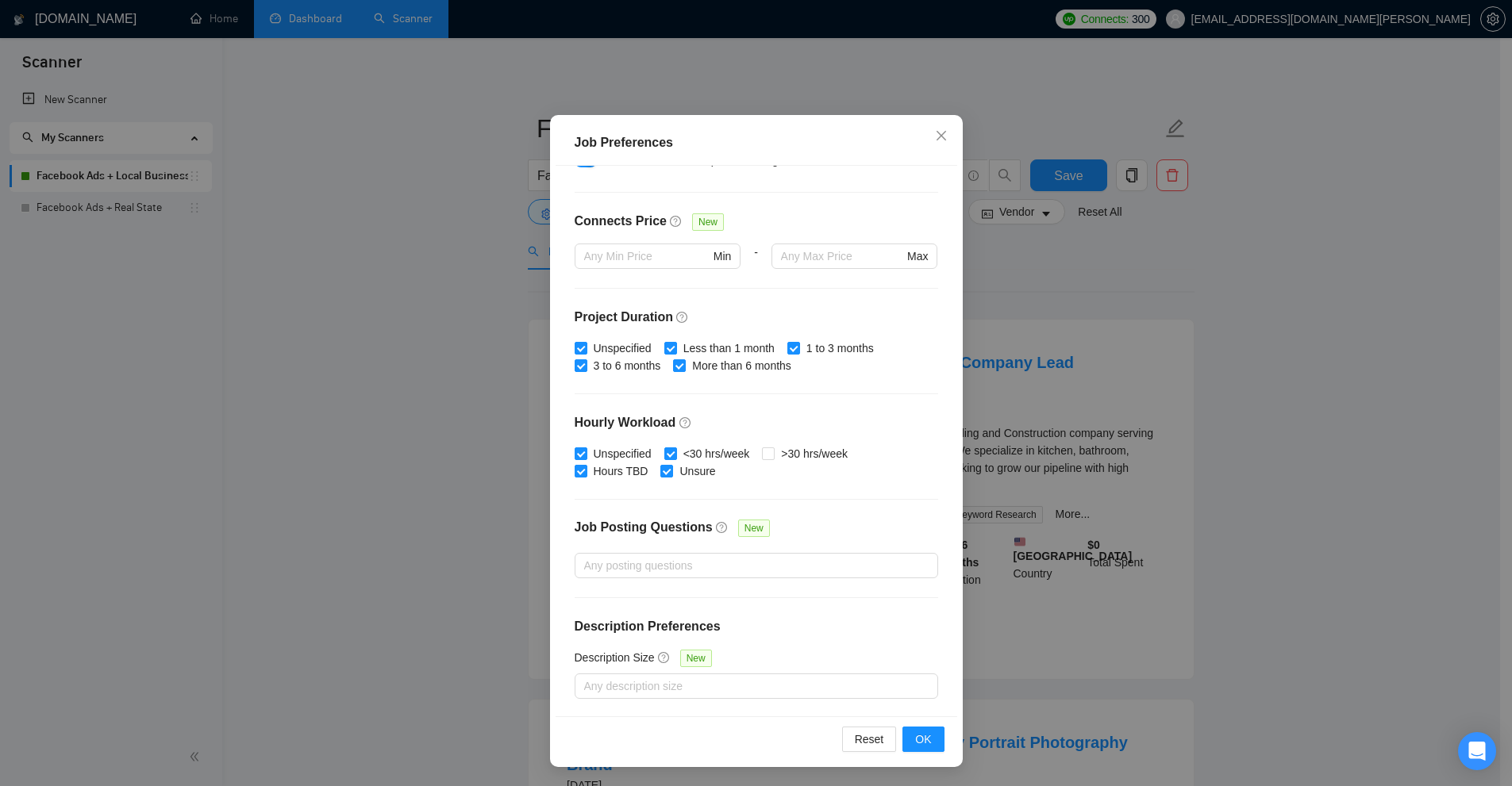
click at [442, 68] on div "Job Preferences Budget Project Type All Fixed Price Hourly Rate Fixed Price Bud…" at bounding box center [756, 393] width 1512 height 786
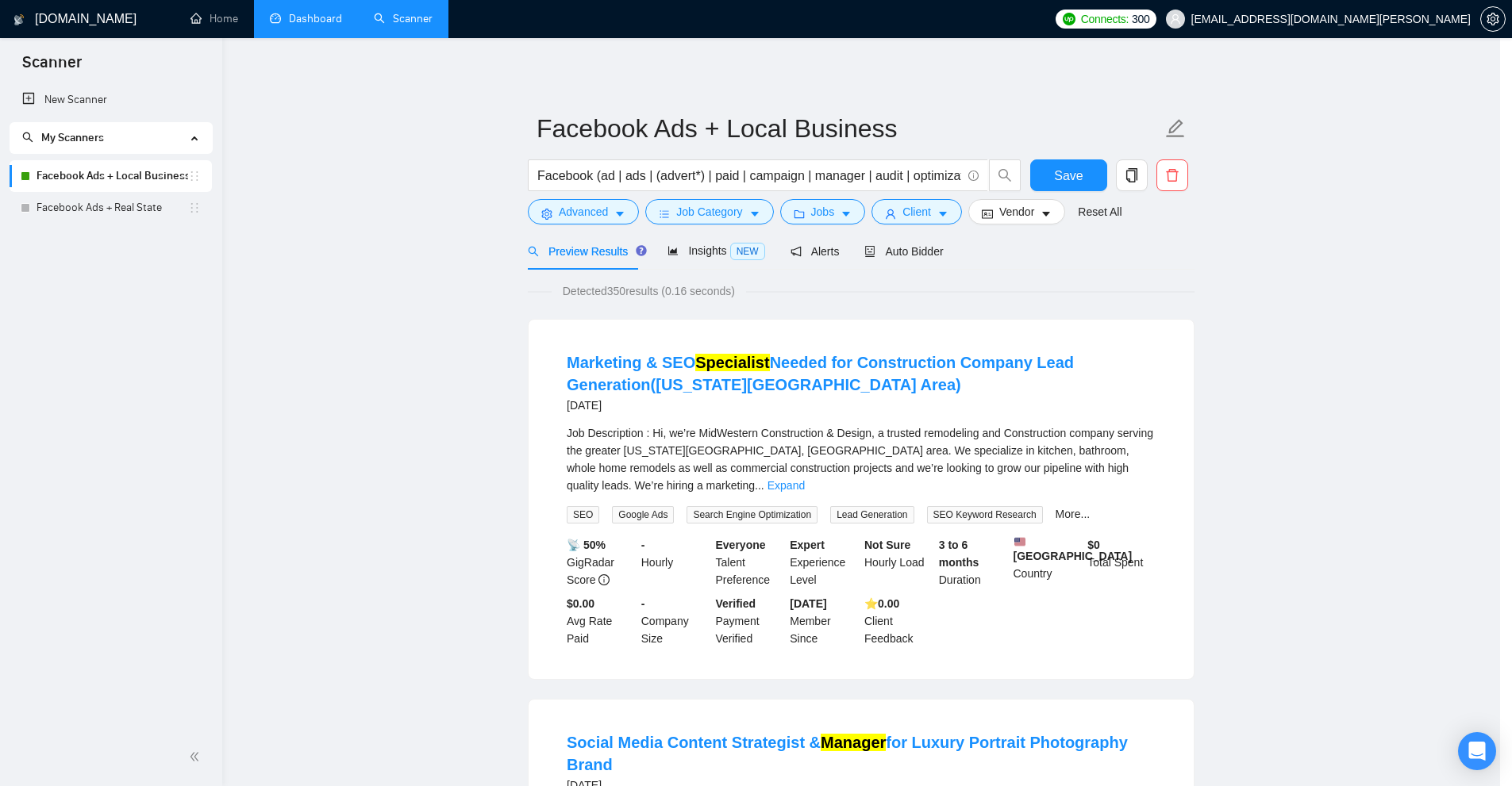
scroll to position [0, 0]
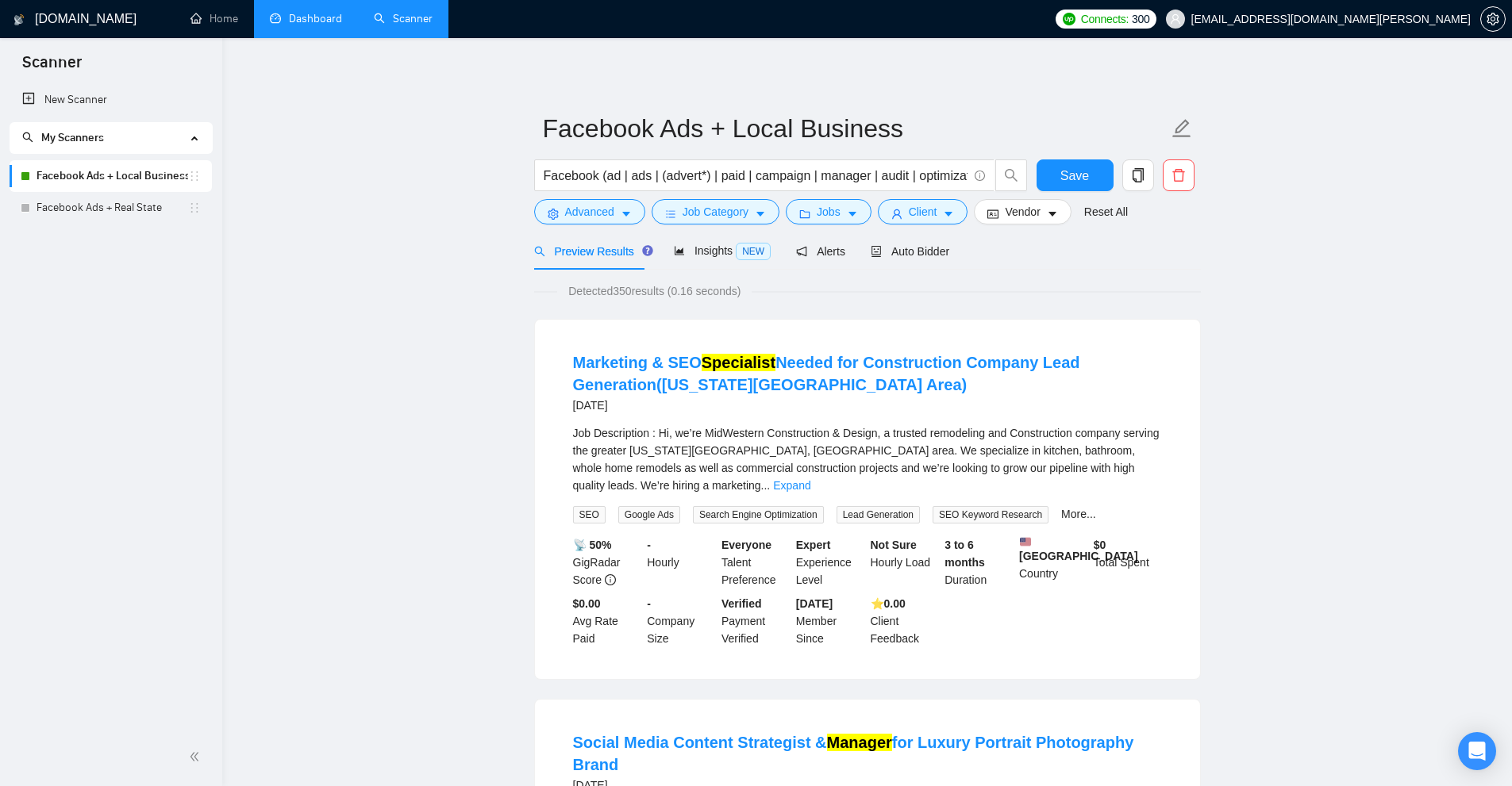
click at [118, 185] on link "Facebook Ads + Local Business" at bounding box center [112, 177] width 151 height 32
click at [831, 214] on span "Jobs" at bounding box center [828, 212] width 24 height 17
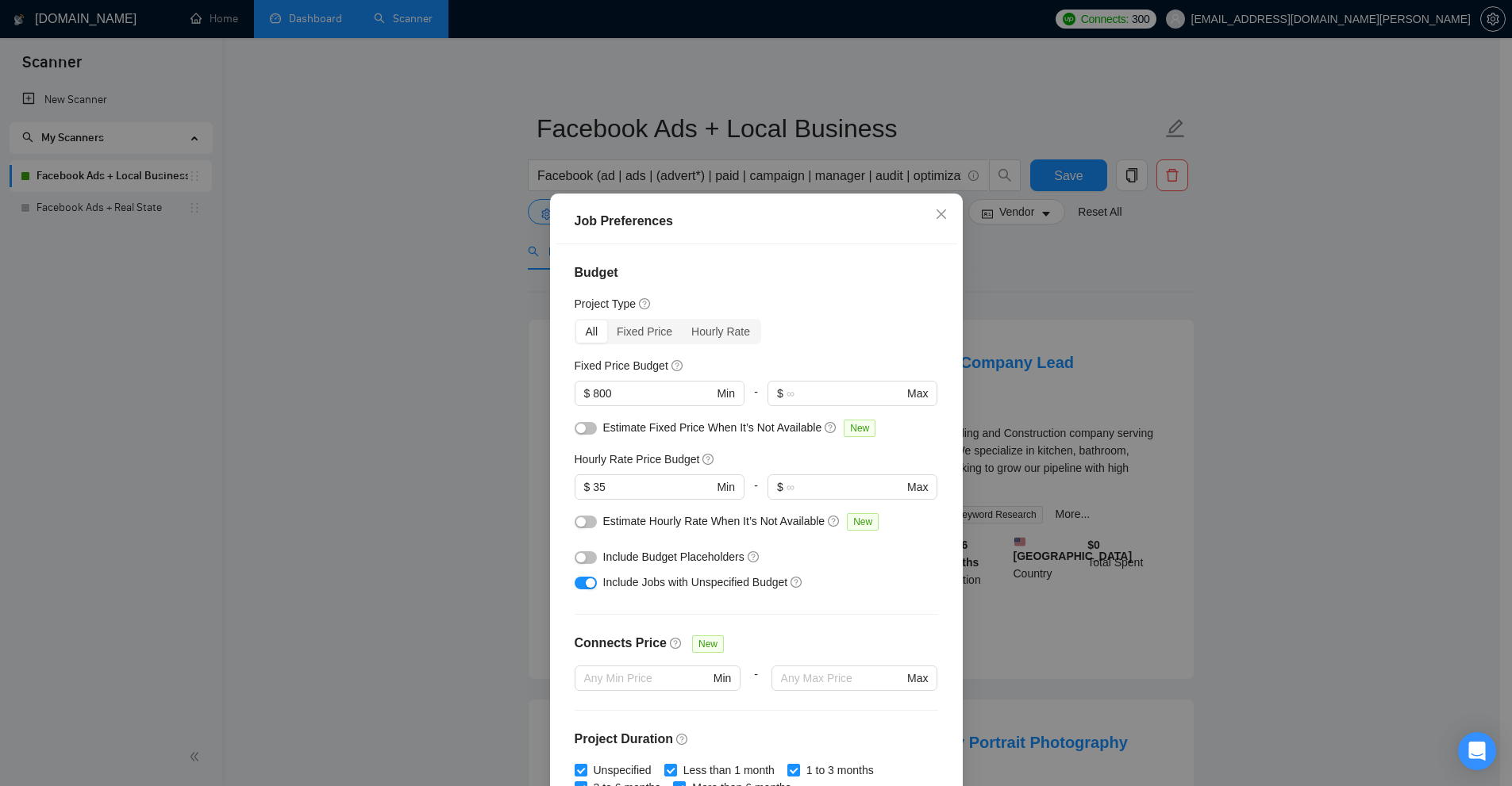
click at [1113, 327] on div "Job Preferences Budget Project Type All Fixed Price Hourly Rate Fixed Price Bud…" at bounding box center [756, 393] width 1512 height 786
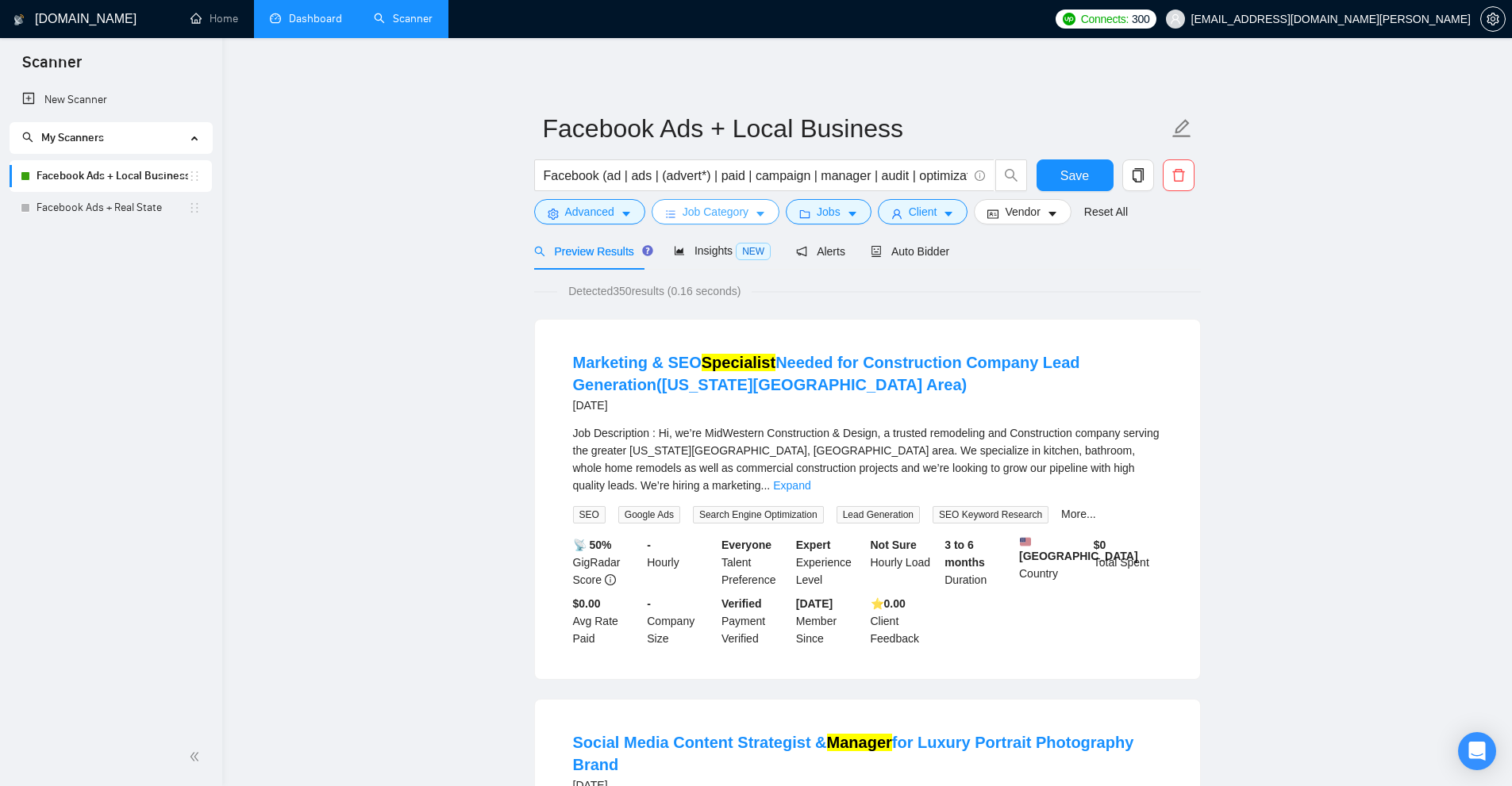
click at [722, 220] on span "Job Category" at bounding box center [715, 212] width 66 height 17
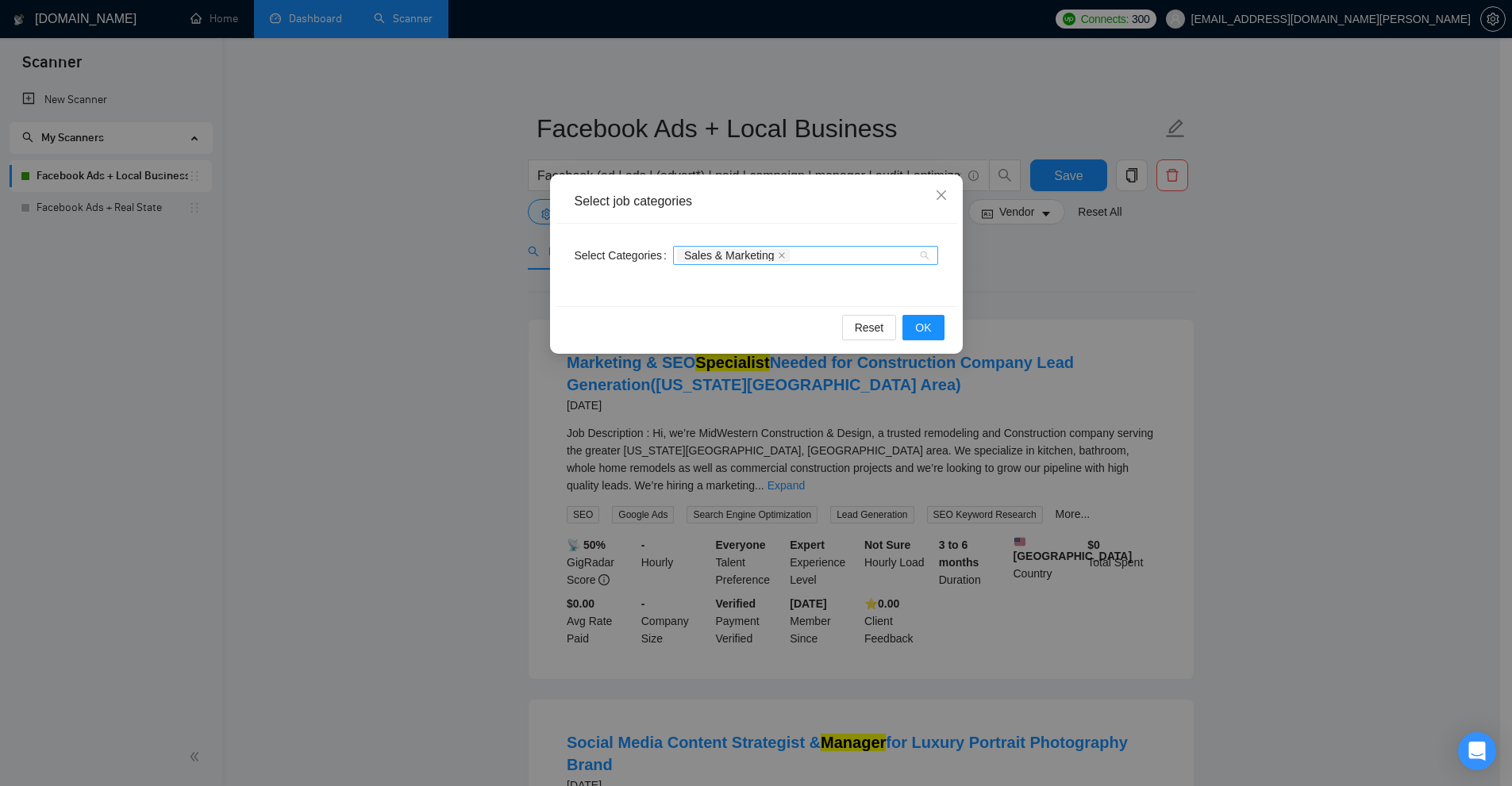
click at [802, 259] on div "Sales & Marketing" at bounding box center [798, 255] width 241 height 16
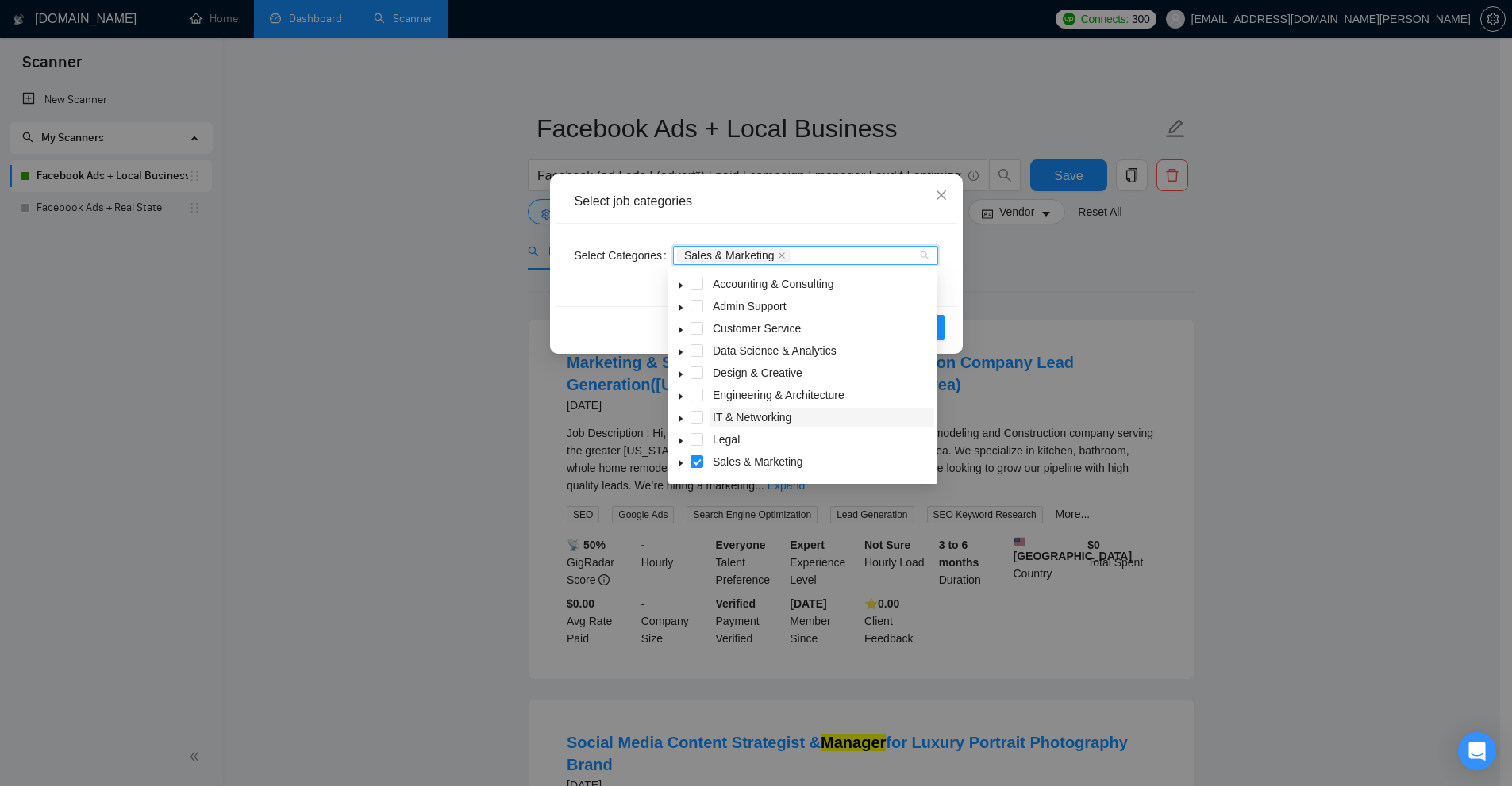
scroll to position [62, 0]
click at [678, 402] on icon "caret-down" at bounding box center [681, 402] width 8 height 8
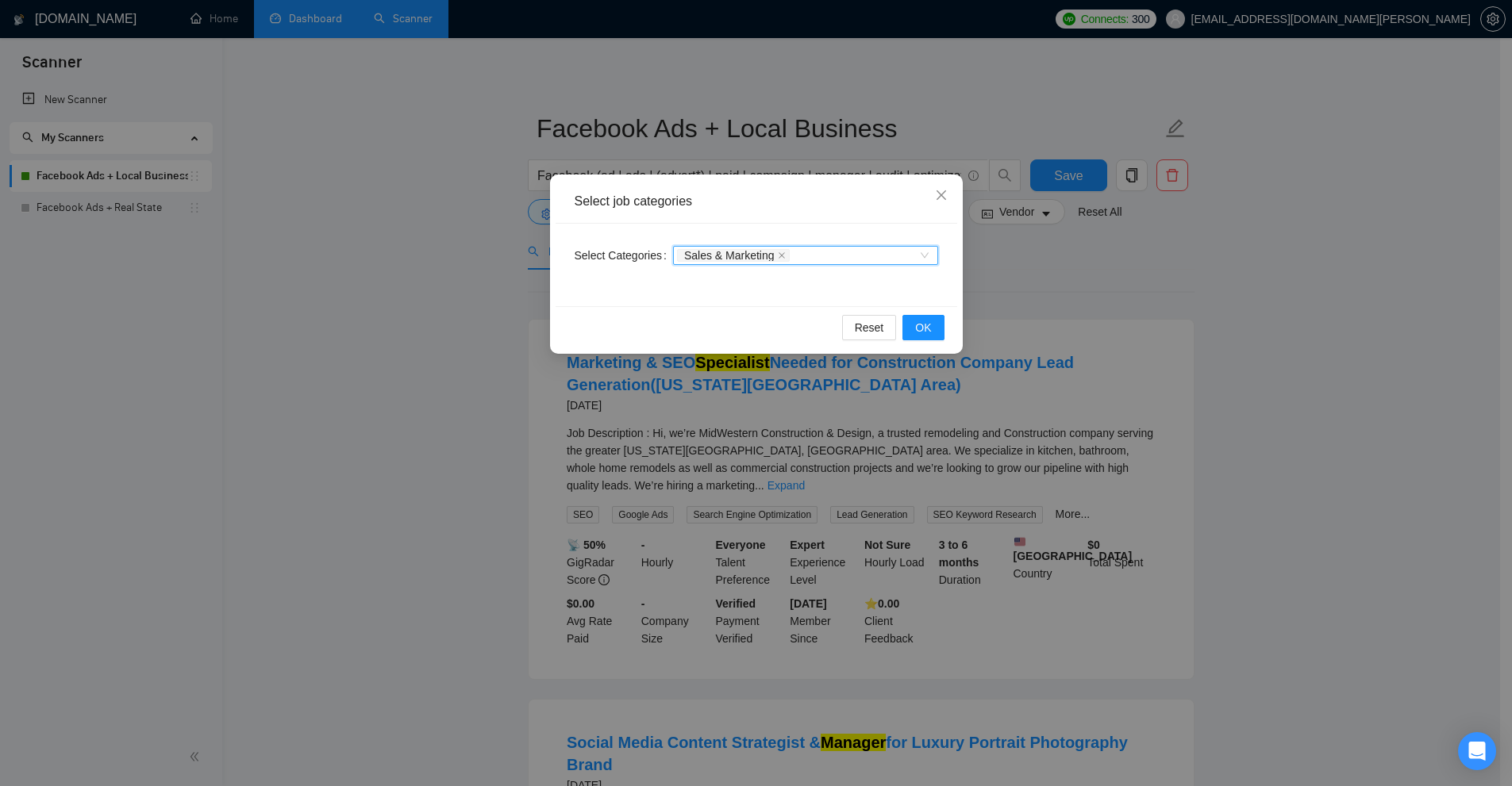
click at [737, 122] on div "Select job categories Select Categories Sales & Marketing Sales & Marketing Res…" at bounding box center [756, 393] width 1512 height 786
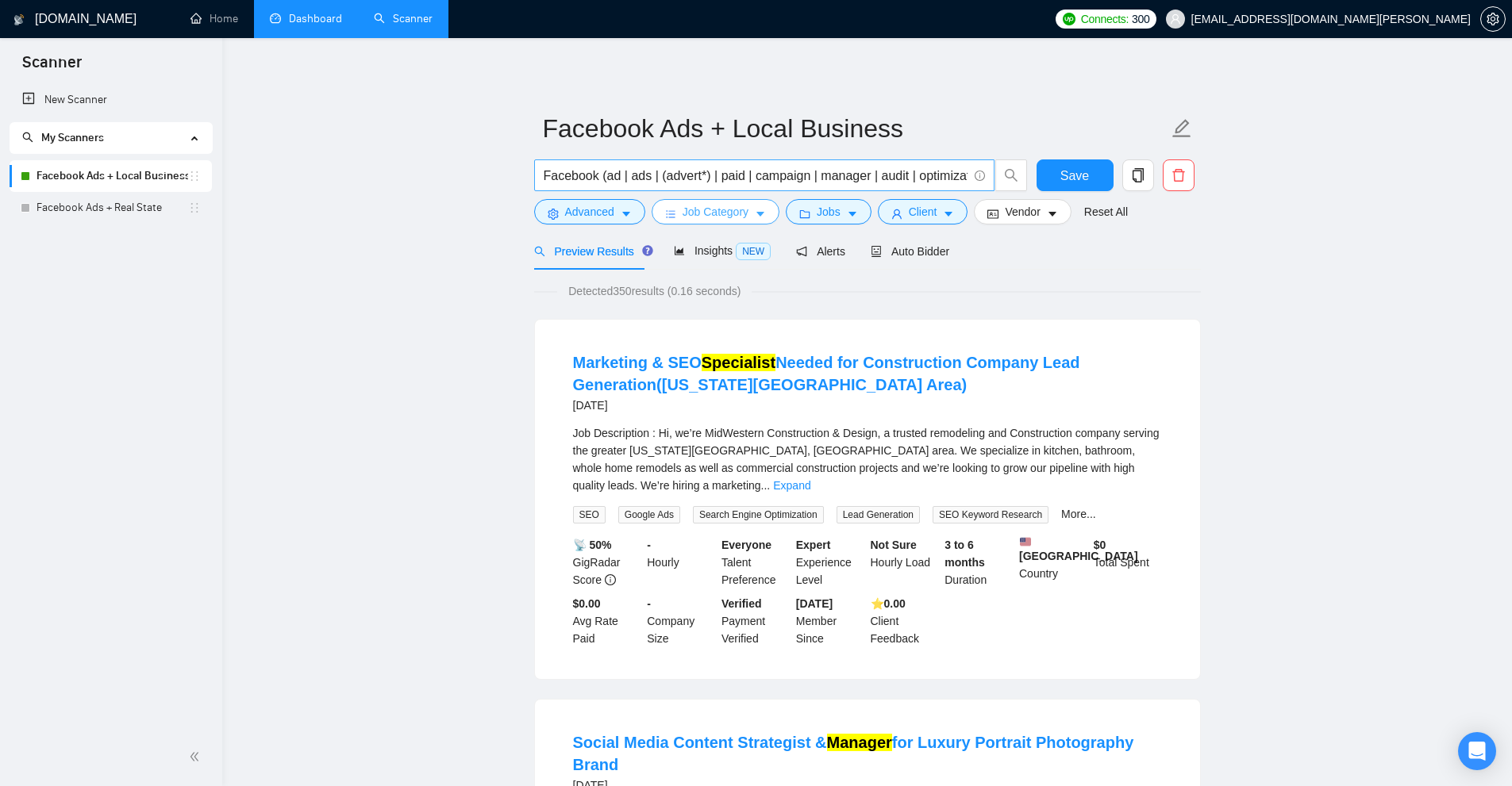
scroll to position [0, 349]
click at [889, 171] on input "Facebook (ad | ads | (advert*) | paid | campaign | manager | audit | optimizati…" at bounding box center [755, 176] width 424 height 20
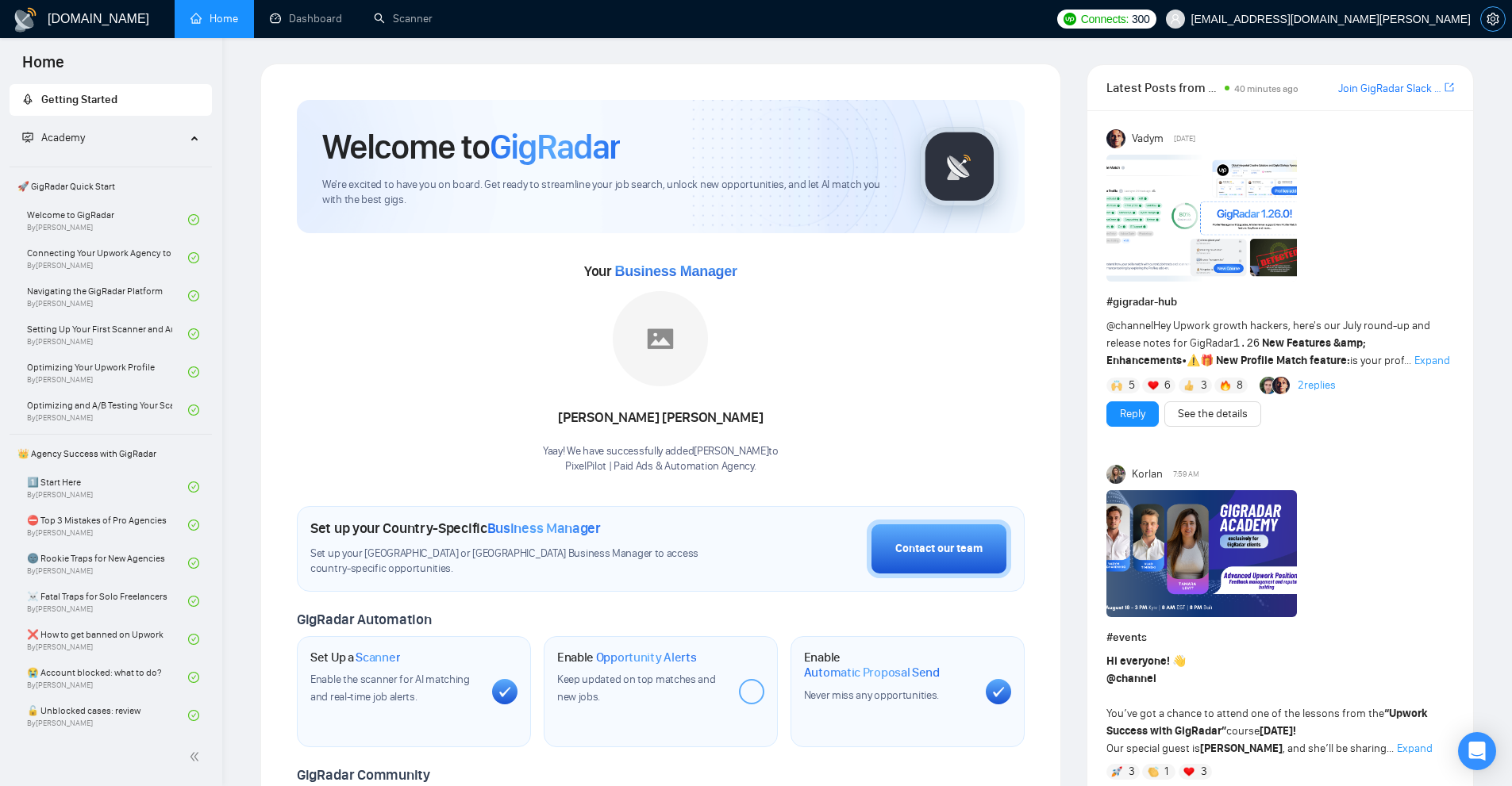
click at [1494, 19] on icon "setting" at bounding box center [1492, 18] width 12 height 12
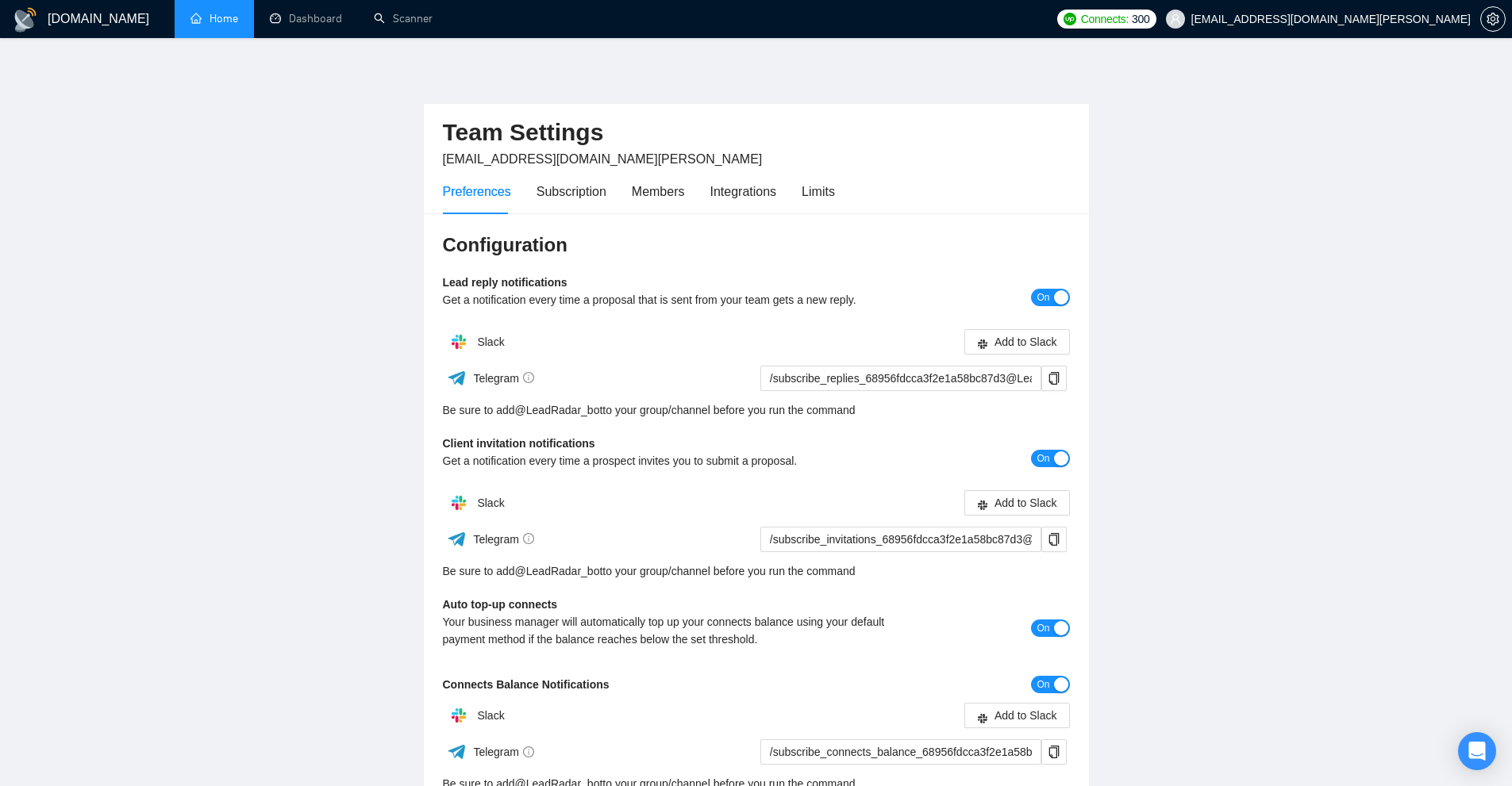
click at [197, 13] on link "Home" at bounding box center [215, 19] width 47 height 13
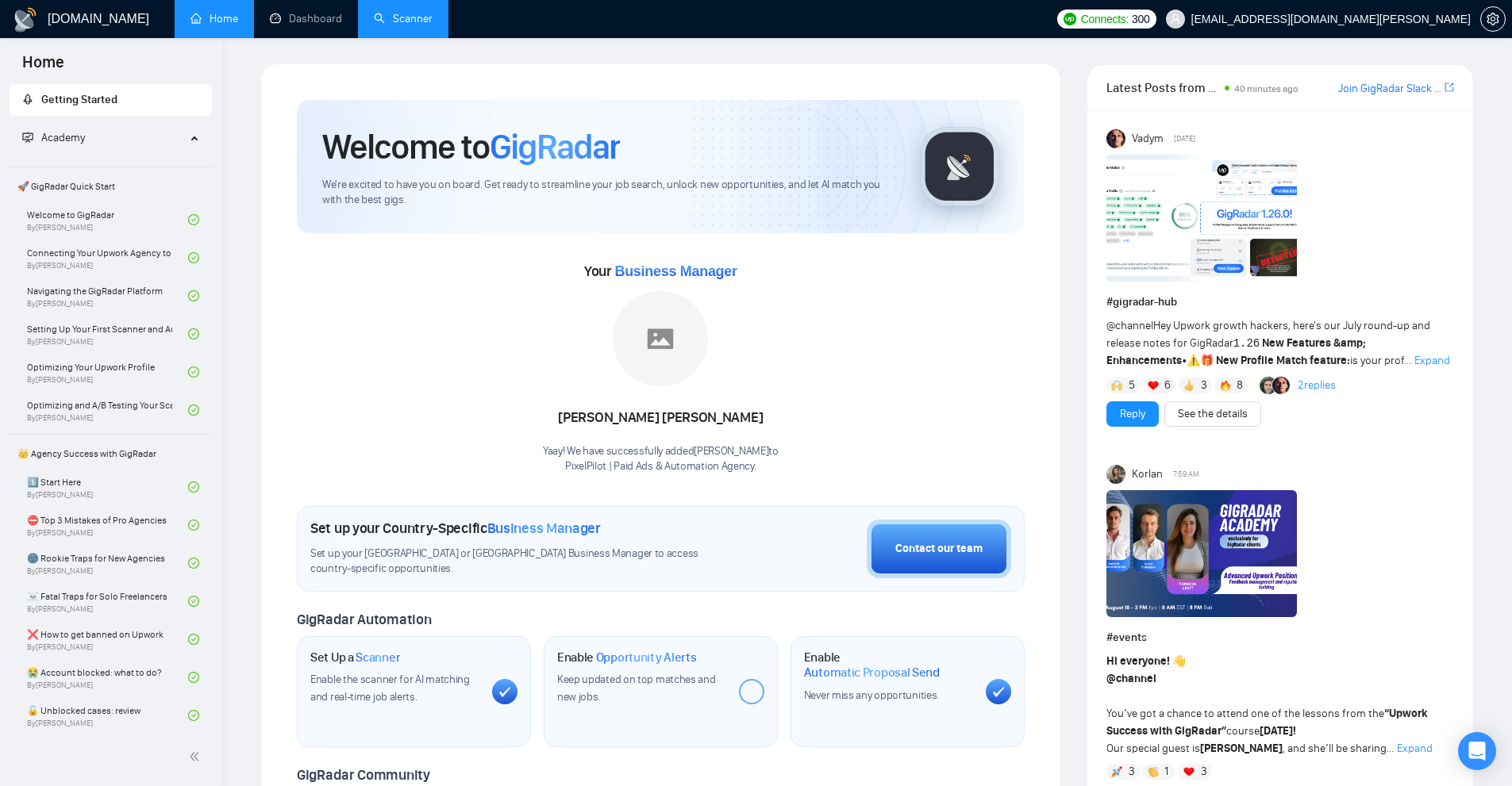
click at [391, 19] on link "Scanner" at bounding box center [404, 19] width 59 height 13
